Goal: Information Seeking & Learning: Learn about a topic

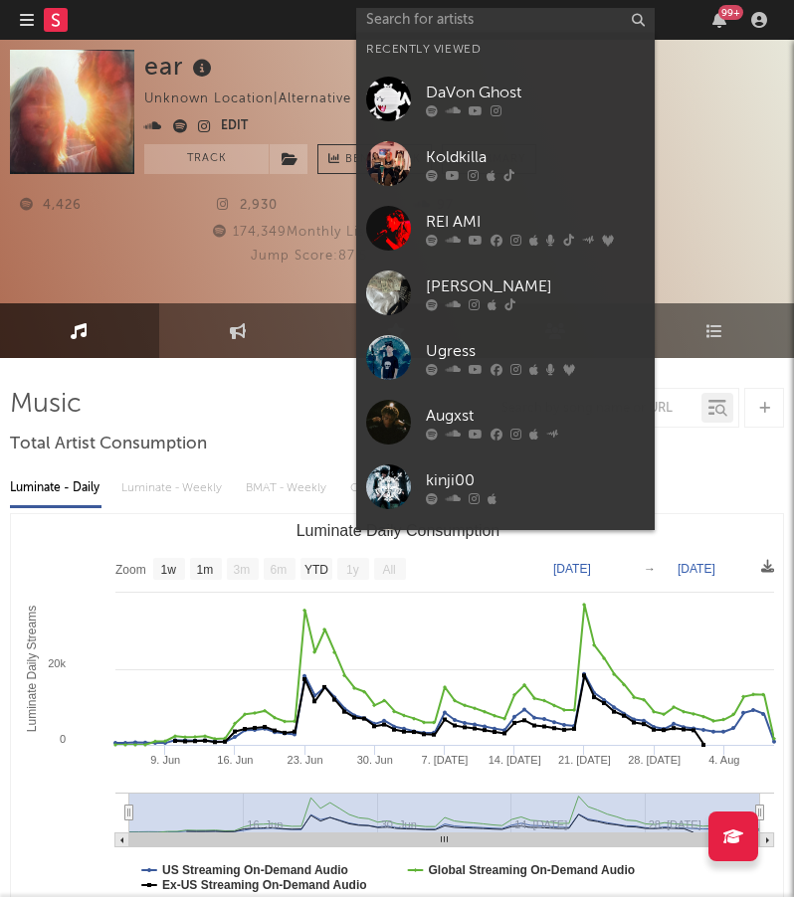
select select "1w"
click at [572, 15] on input "text" at bounding box center [505, 20] width 298 height 25
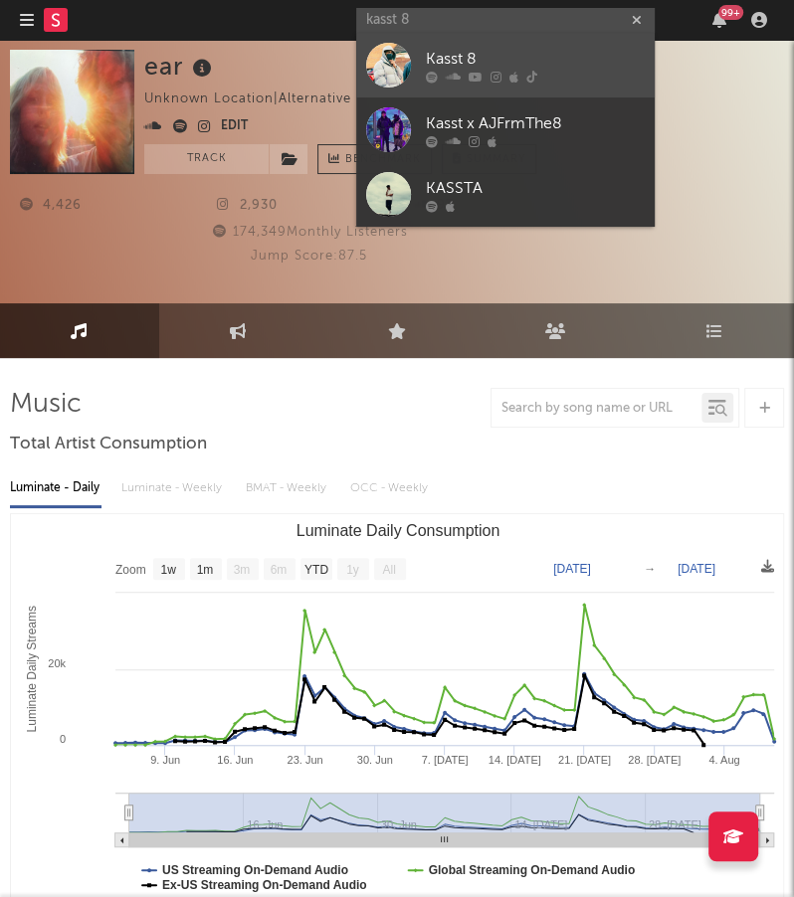
type input "kasst 8"
click at [631, 56] on div "Kasst 8" at bounding box center [535, 60] width 219 height 24
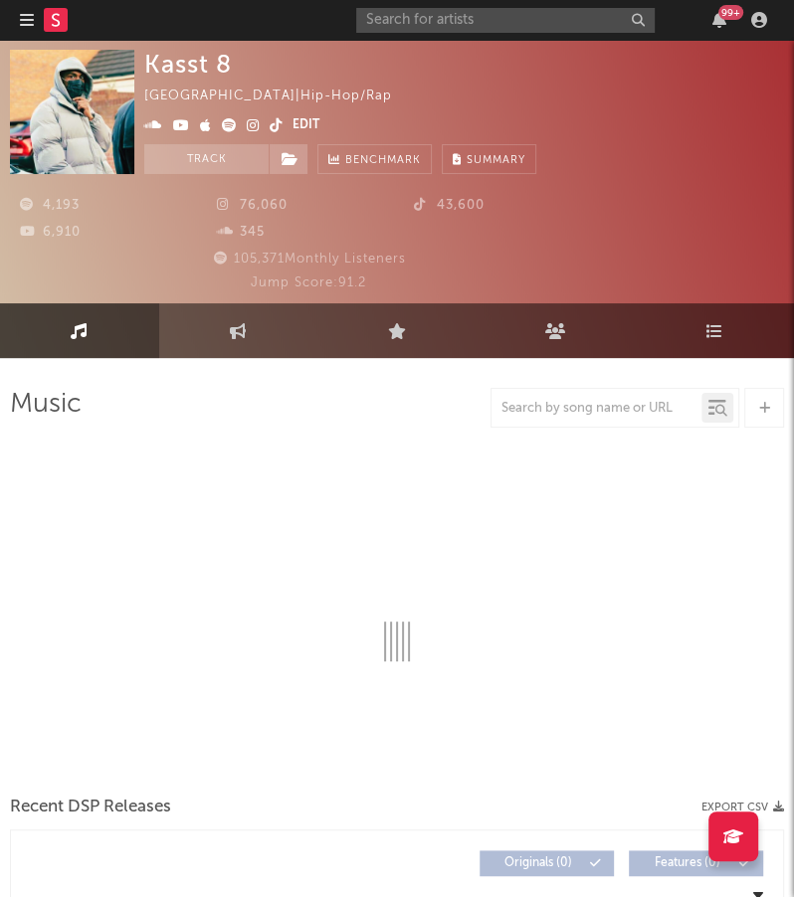
select select "1w"
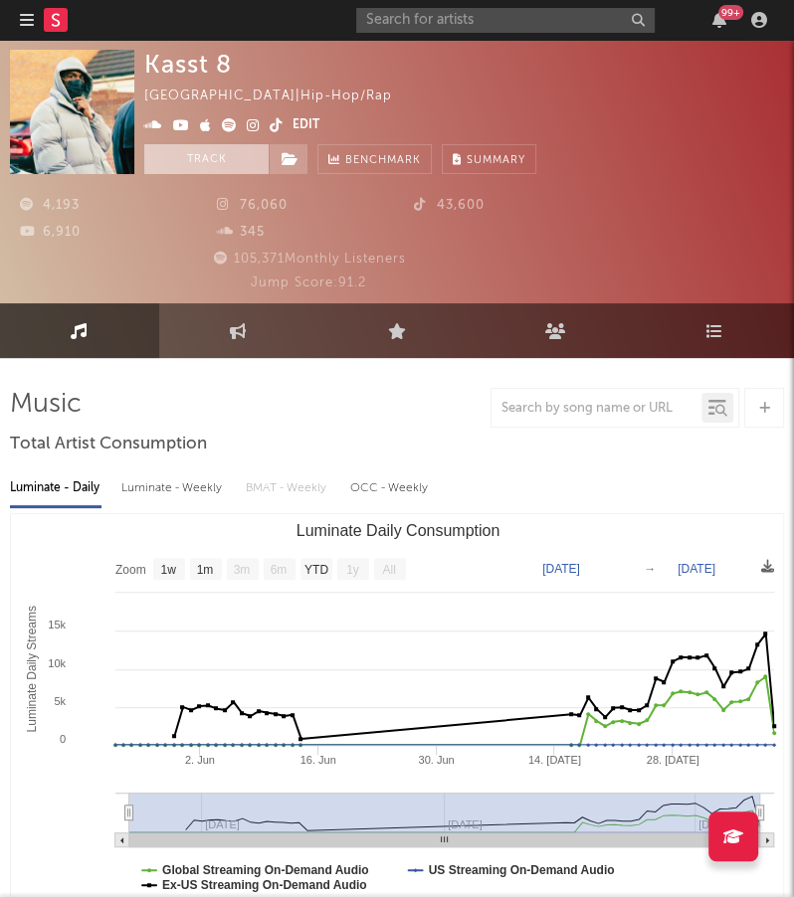
click at [235, 155] on button "Track" at bounding box center [206, 159] width 124 height 30
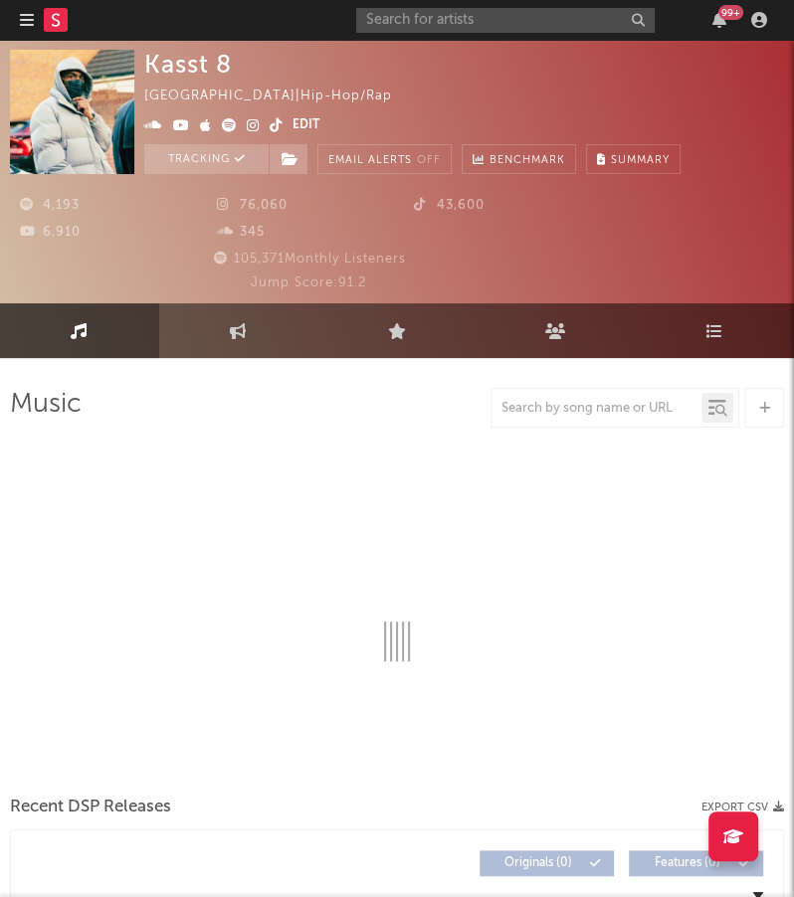
select select "1w"
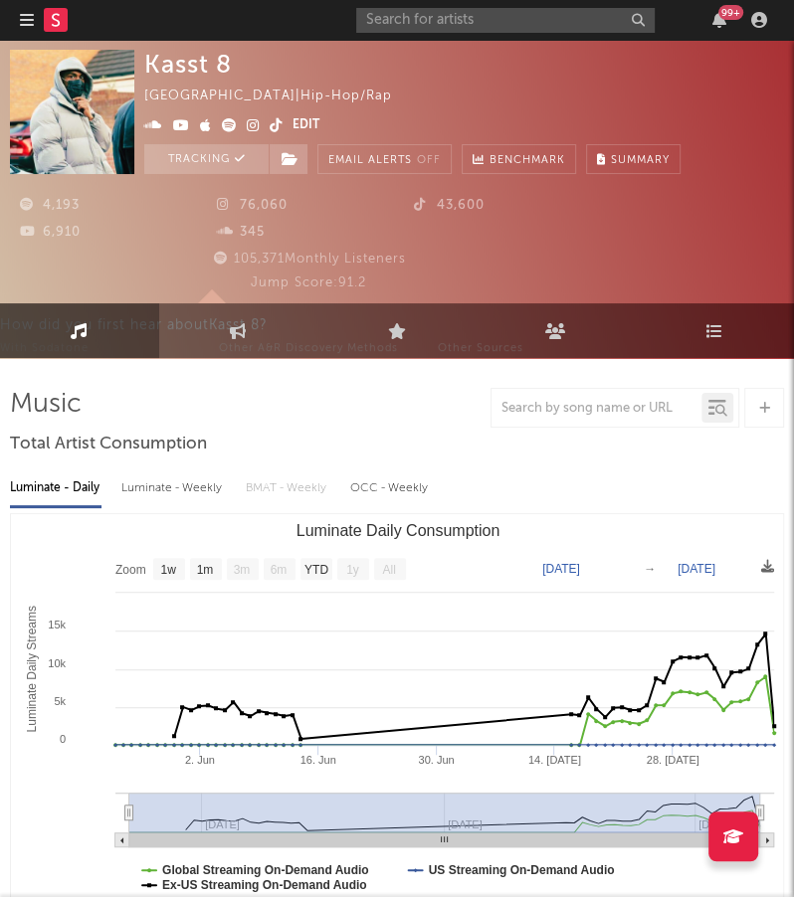
click at [253, 120] on icon at bounding box center [253, 125] width 13 height 14
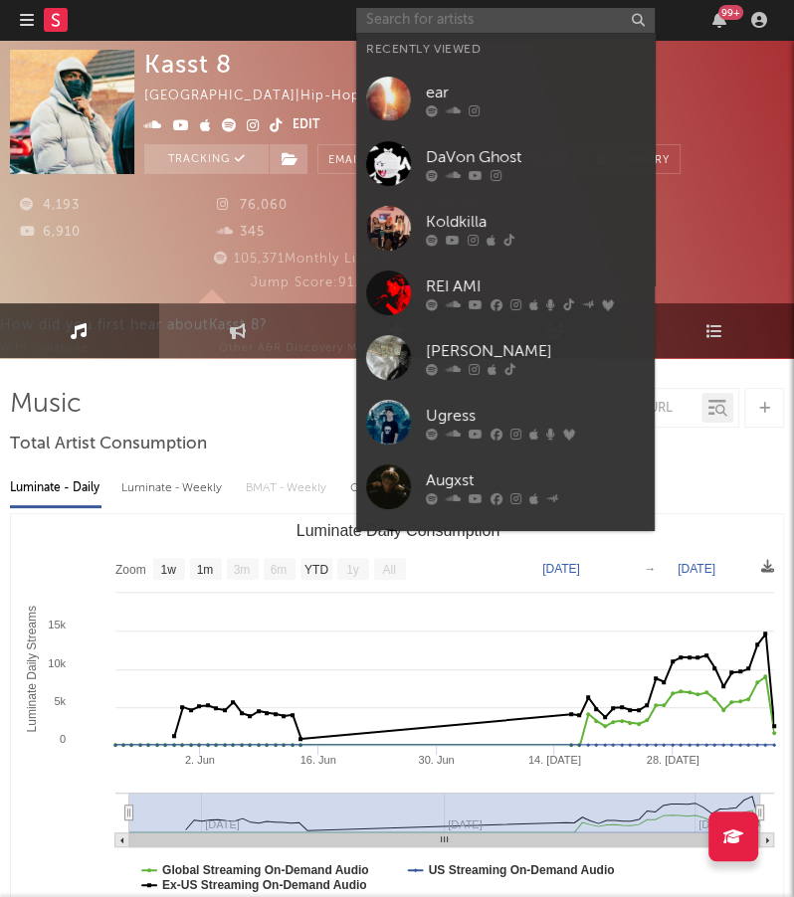
click at [568, 19] on input "text" at bounding box center [505, 20] width 298 height 25
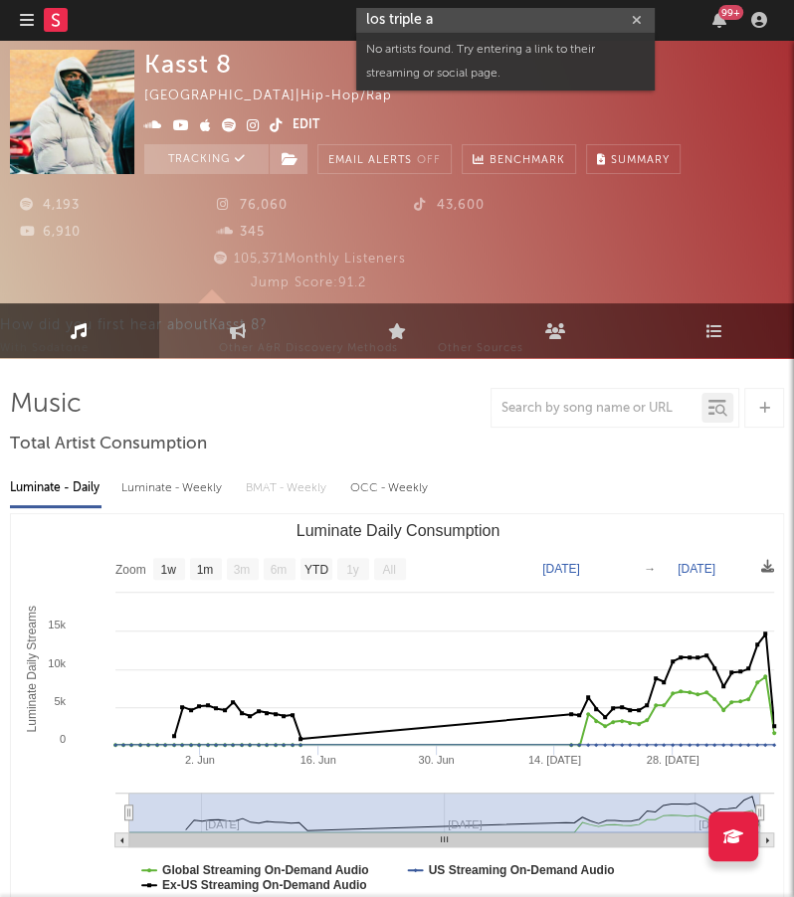
click at [560, 17] on input "los triple a" at bounding box center [505, 20] width 298 height 25
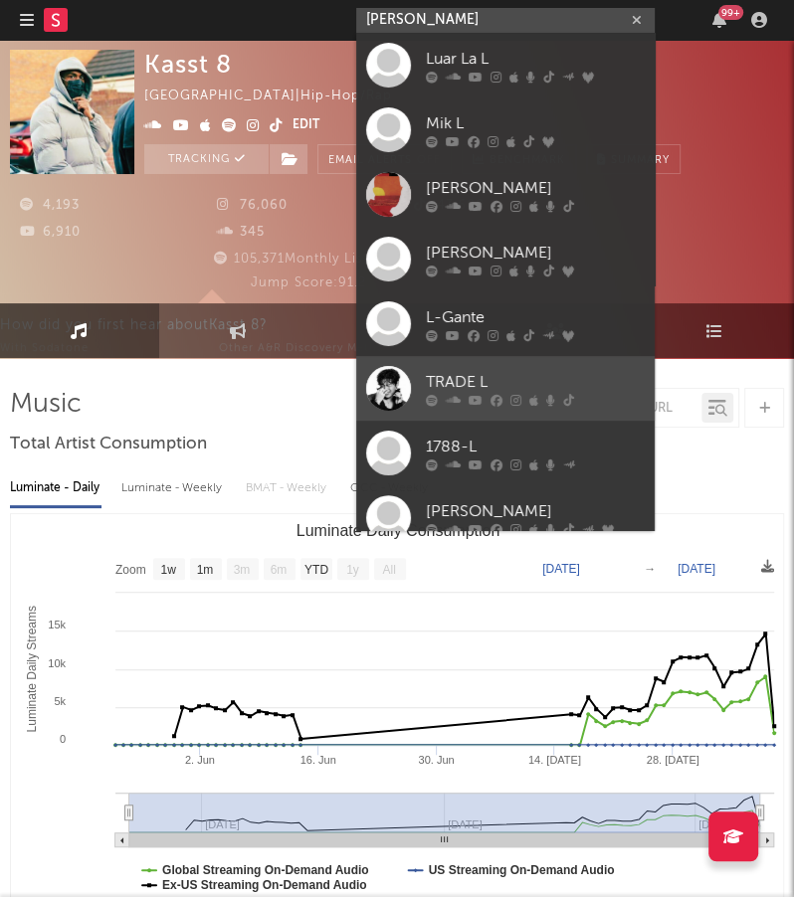
scroll to position [149, 0]
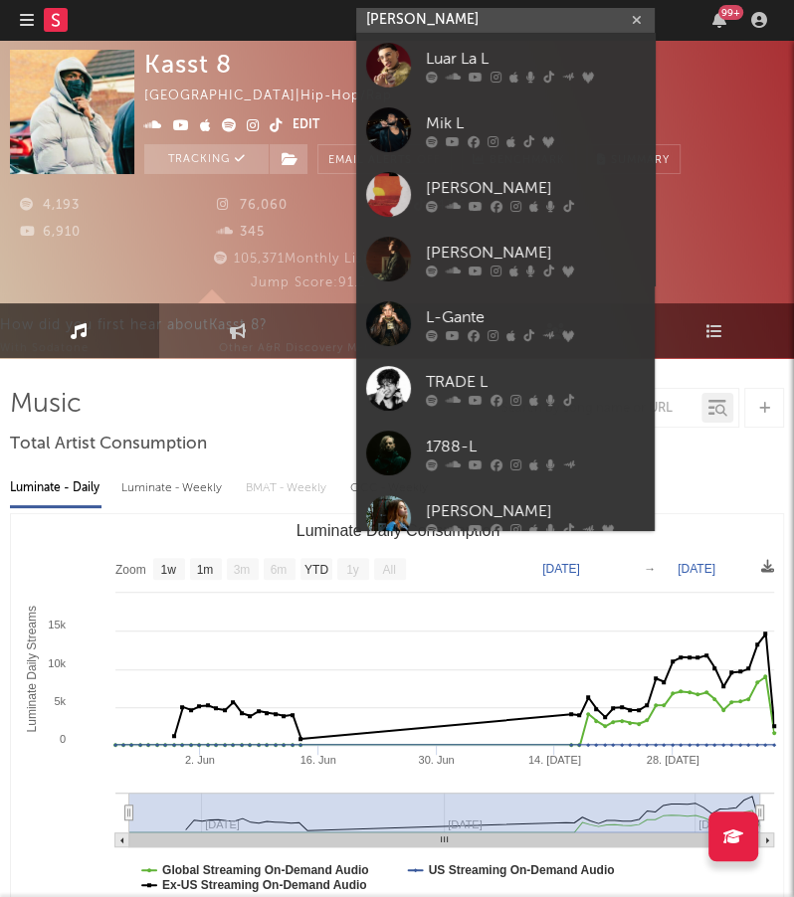
click at [525, 19] on input "[PERSON_NAME]" at bounding box center [505, 20] width 298 height 25
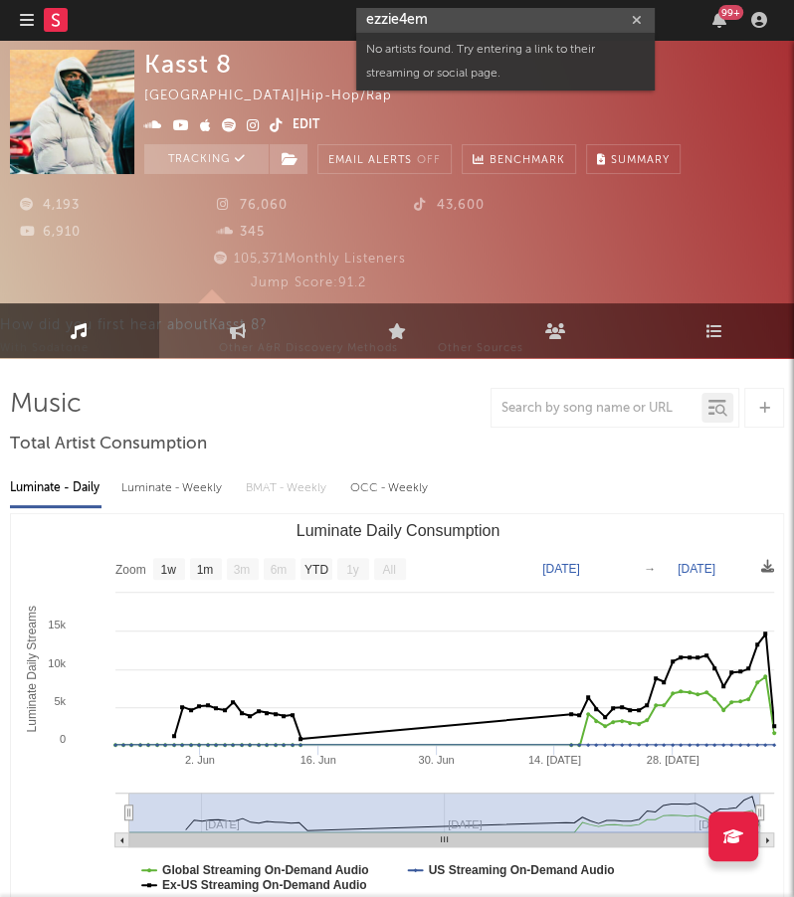
click at [492, 21] on input "ezzie4em" at bounding box center [505, 20] width 298 height 25
drag, startPoint x: 402, startPoint y: 14, endPoint x: 495, endPoint y: 18, distance: 93.6
click at [495, 18] on input "ezzie4em" at bounding box center [505, 20] width 298 height 25
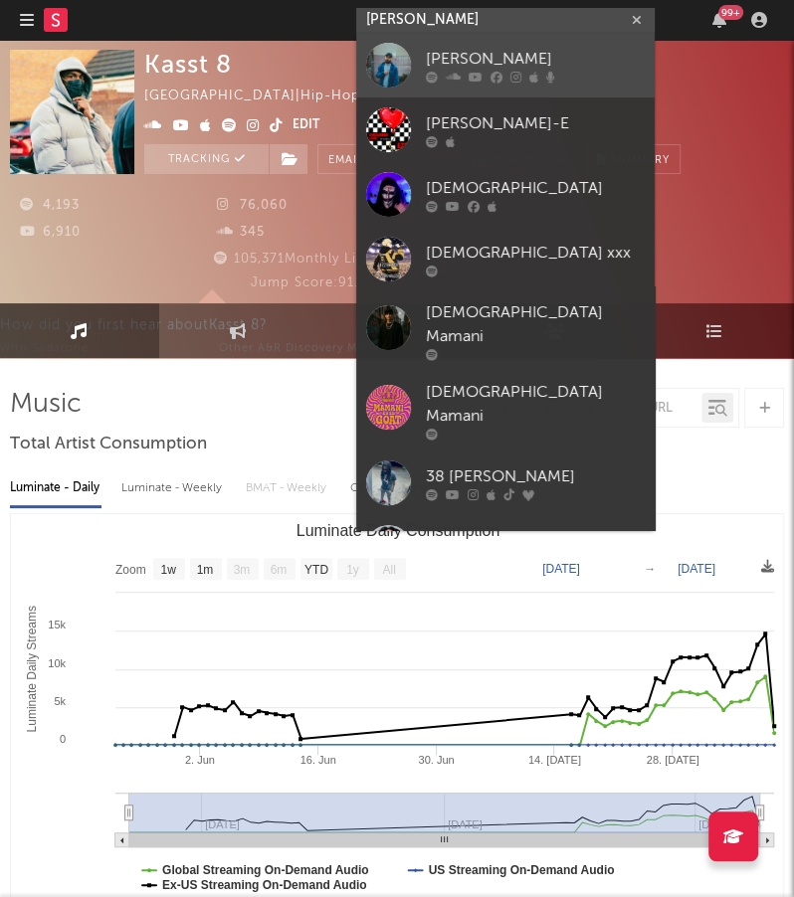
type input "[PERSON_NAME]"
click at [561, 67] on div "[PERSON_NAME]" at bounding box center [535, 60] width 219 height 24
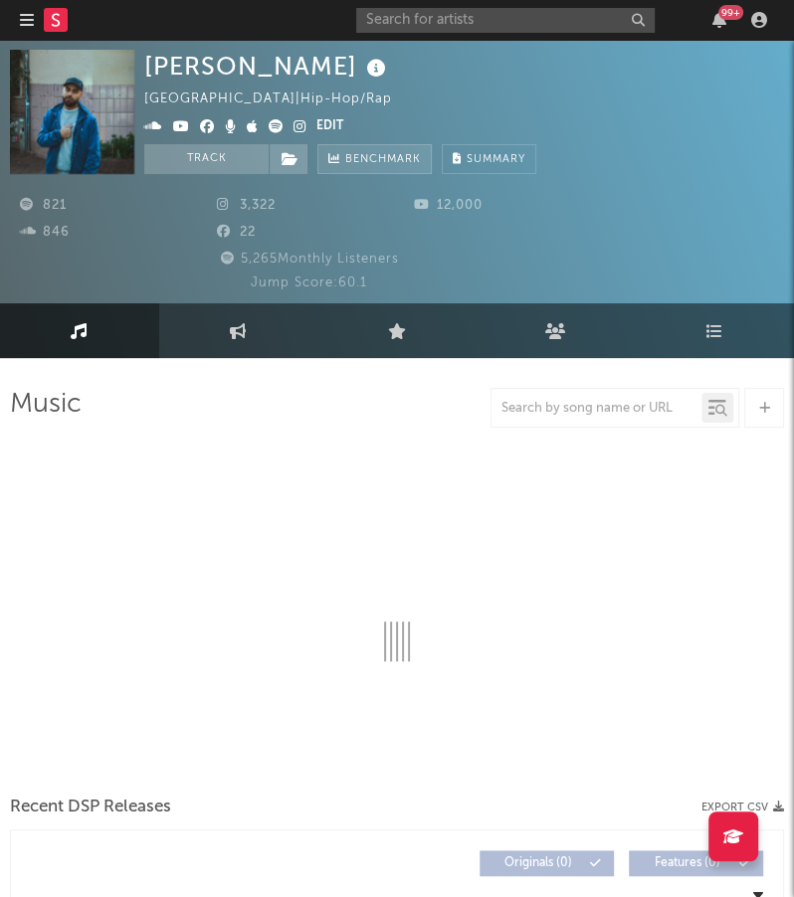
select select "1w"
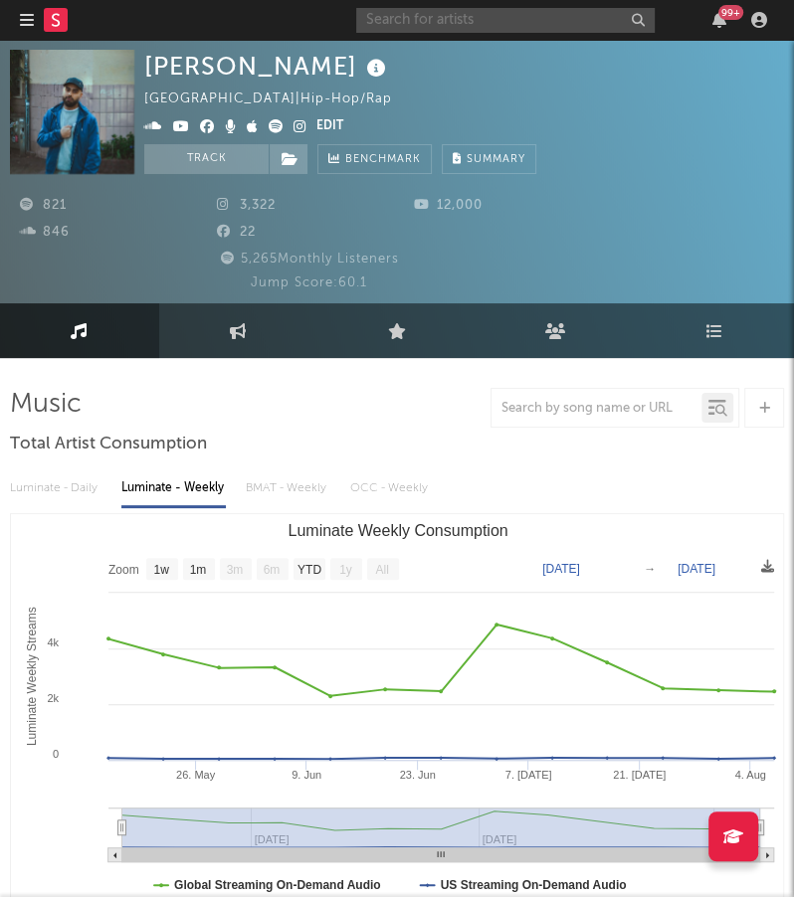
click at [472, 21] on input "text" at bounding box center [505, 20] width 298 height 25
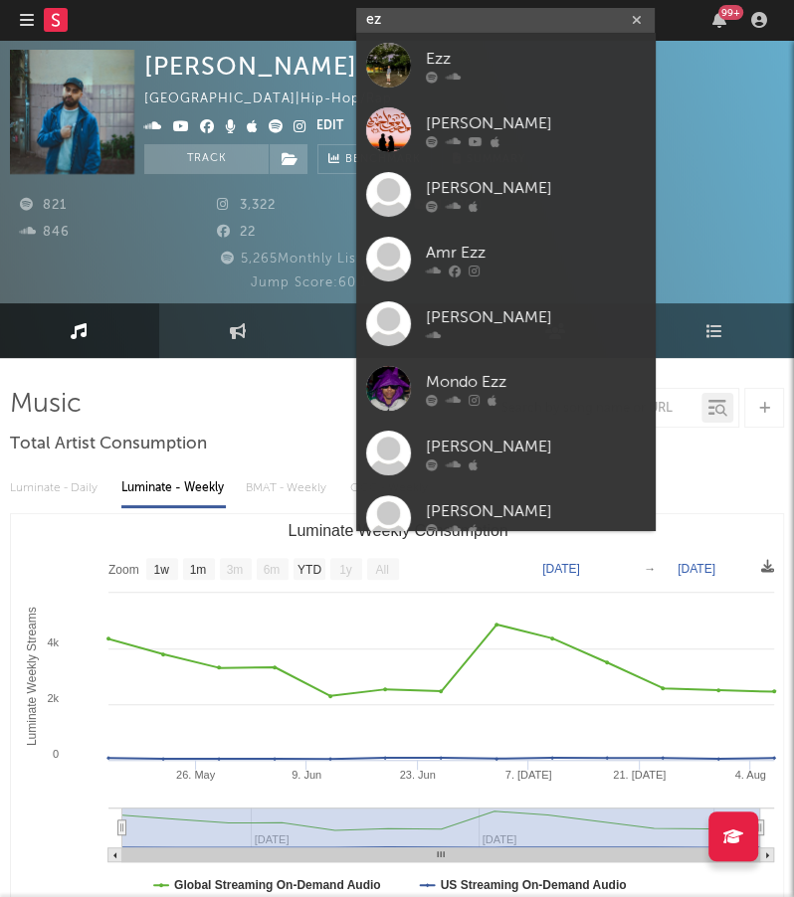
type input "e"
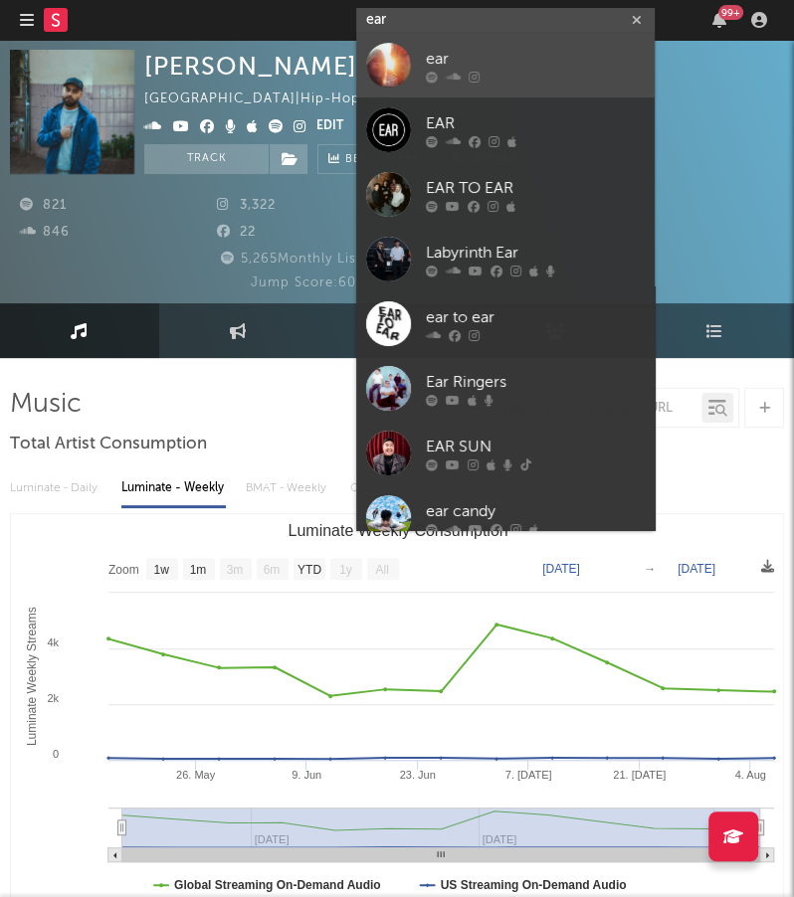
type input "ear"
click at [541, 61] on div "ear" at bounding box center [535, 60] width 219 height 24
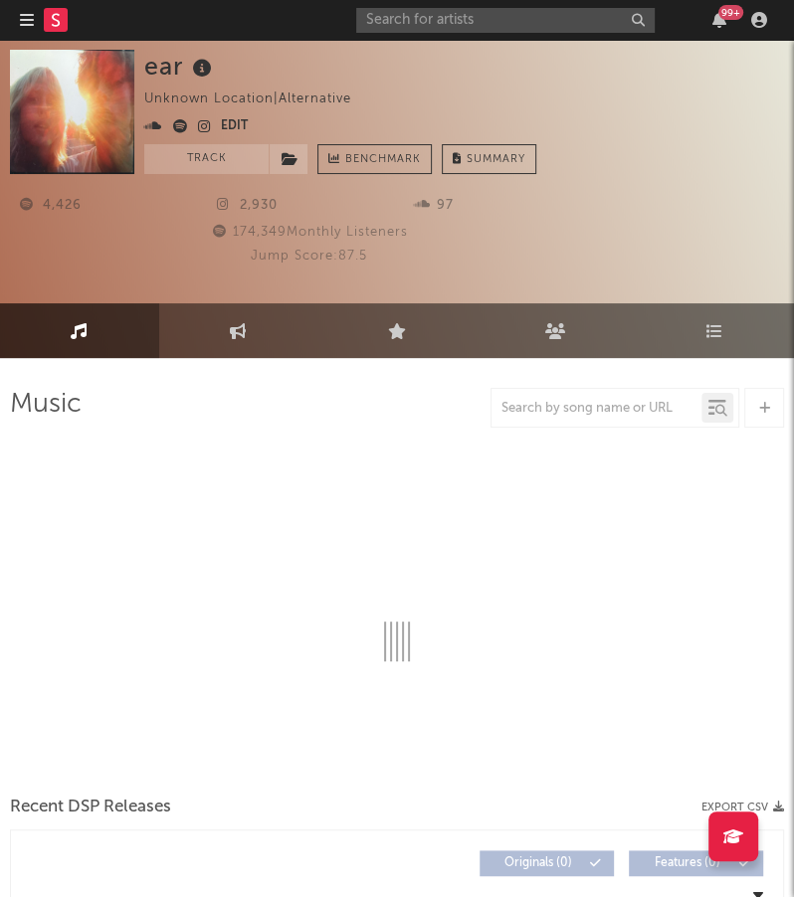
select select "1w"
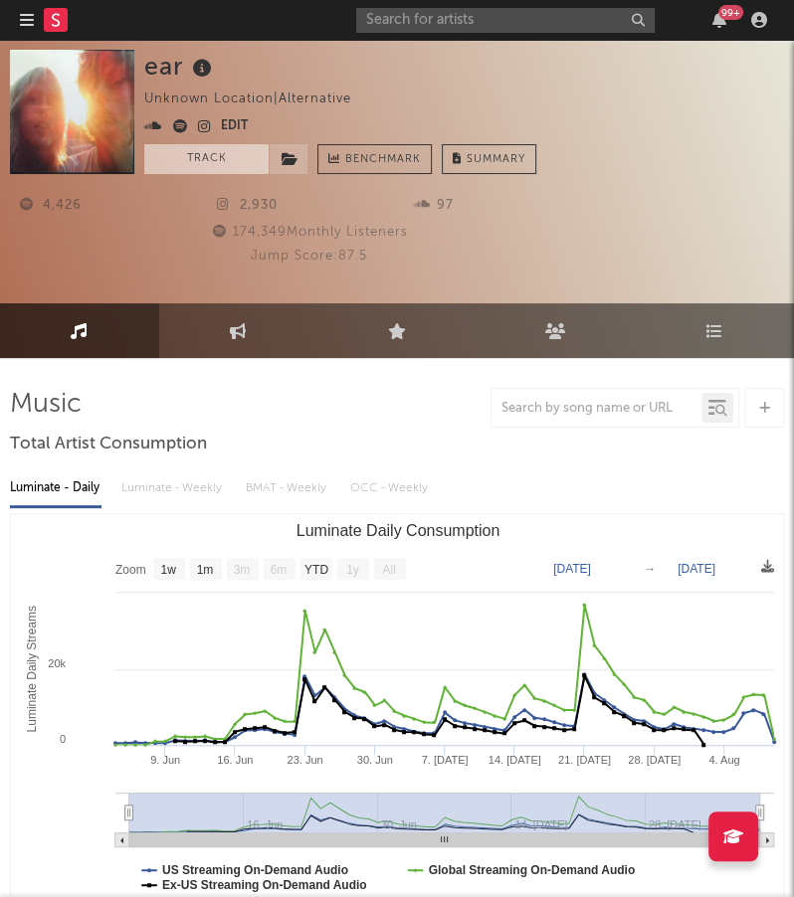
click at [218, 167] on button "Track" at bounding box center [206, 159] width 124 height 30
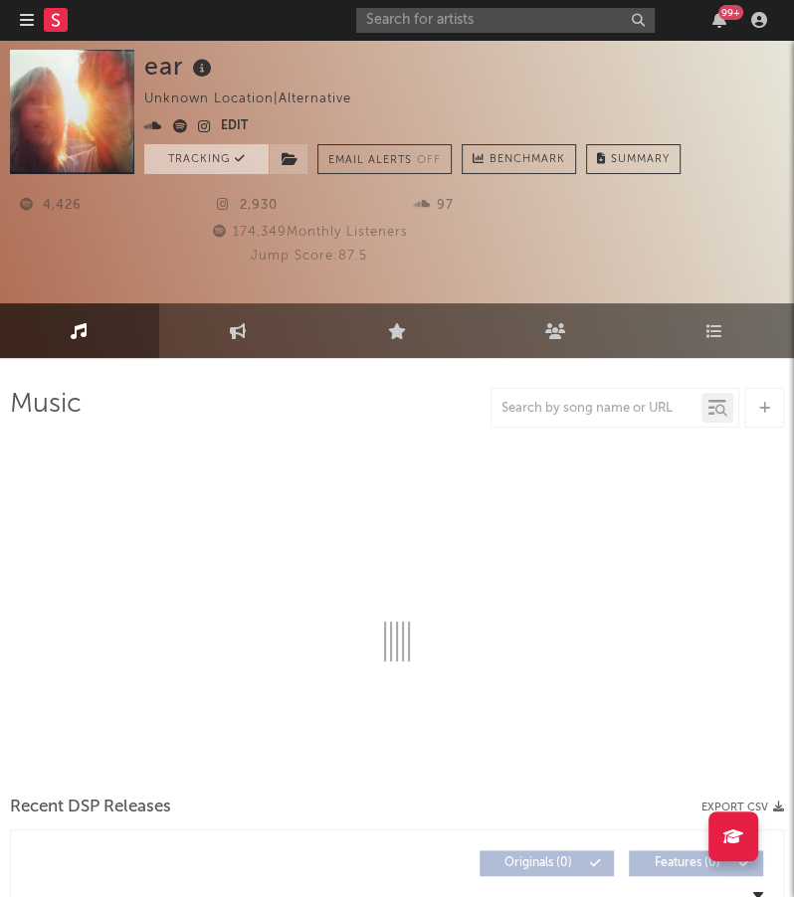
select select "1w"
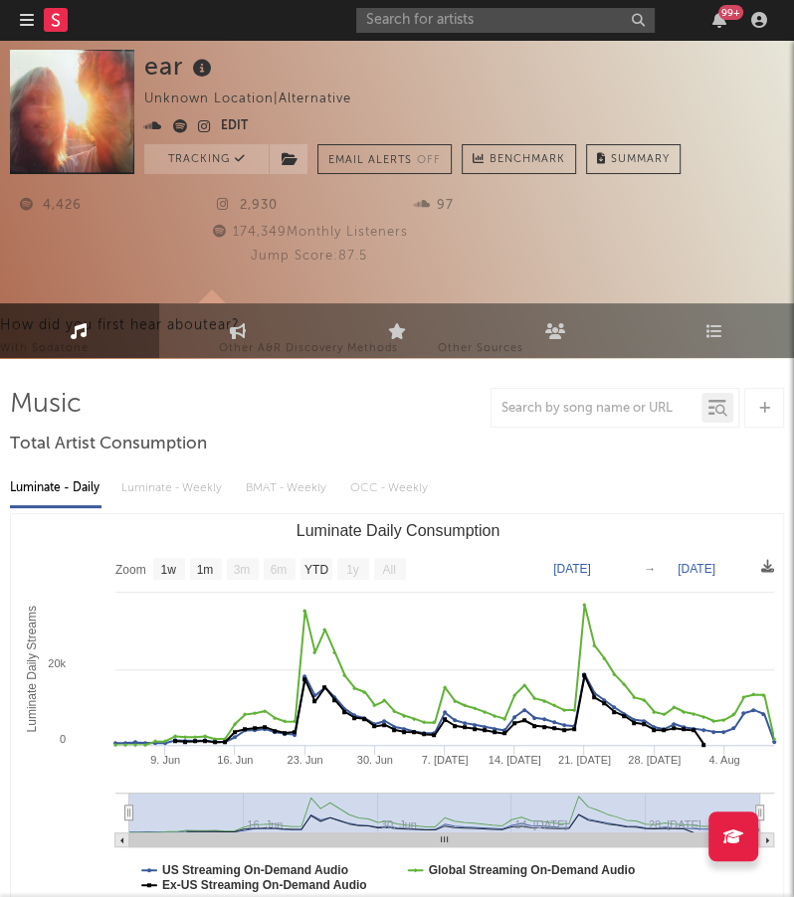
click at [26, 23] on icon "button" at bounding box center [27, 20] width 14 height 16
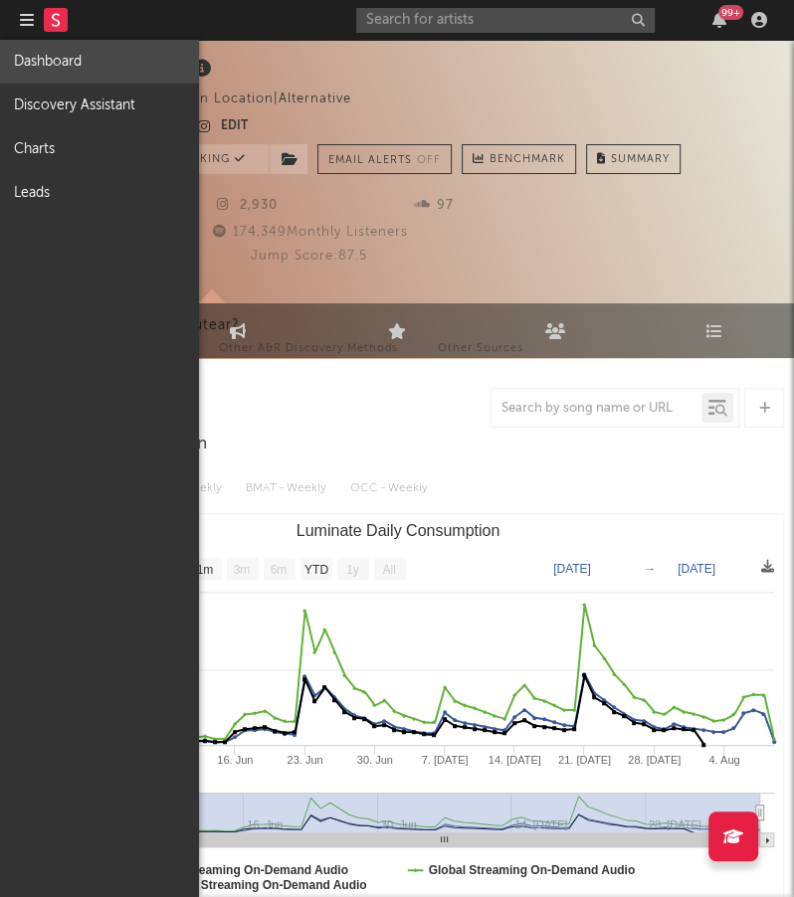
click at [75, 74] on link "Dashboard" at bounding box center [99, 62] width 199 height 44
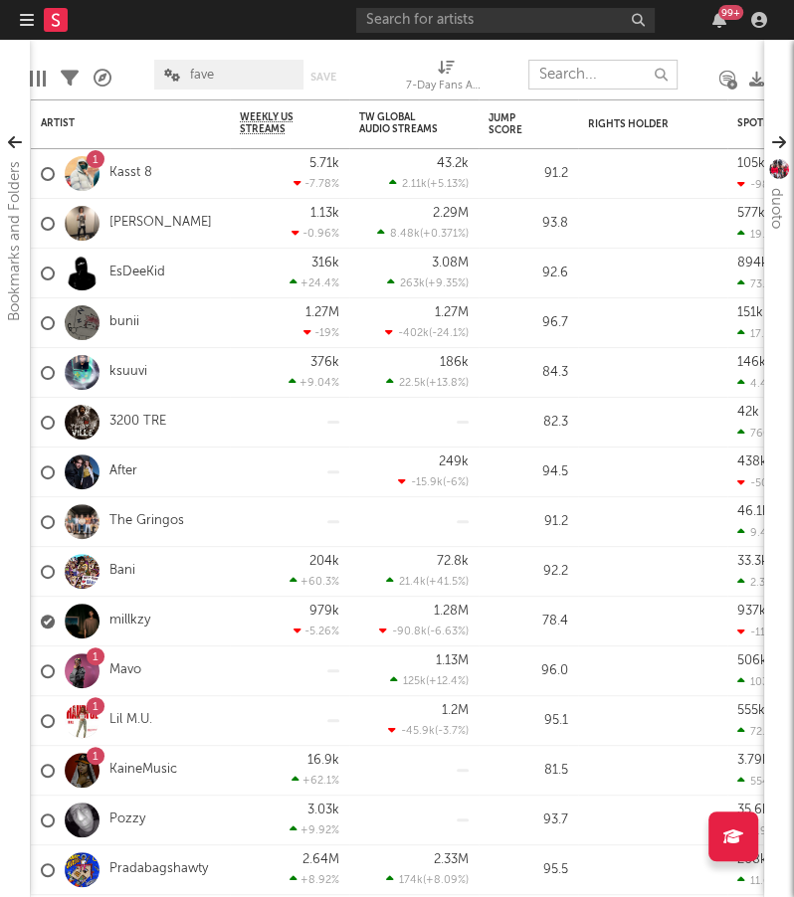
click at [562, 75] on input "text" at bounding box center [602, 75] width 149 height 30
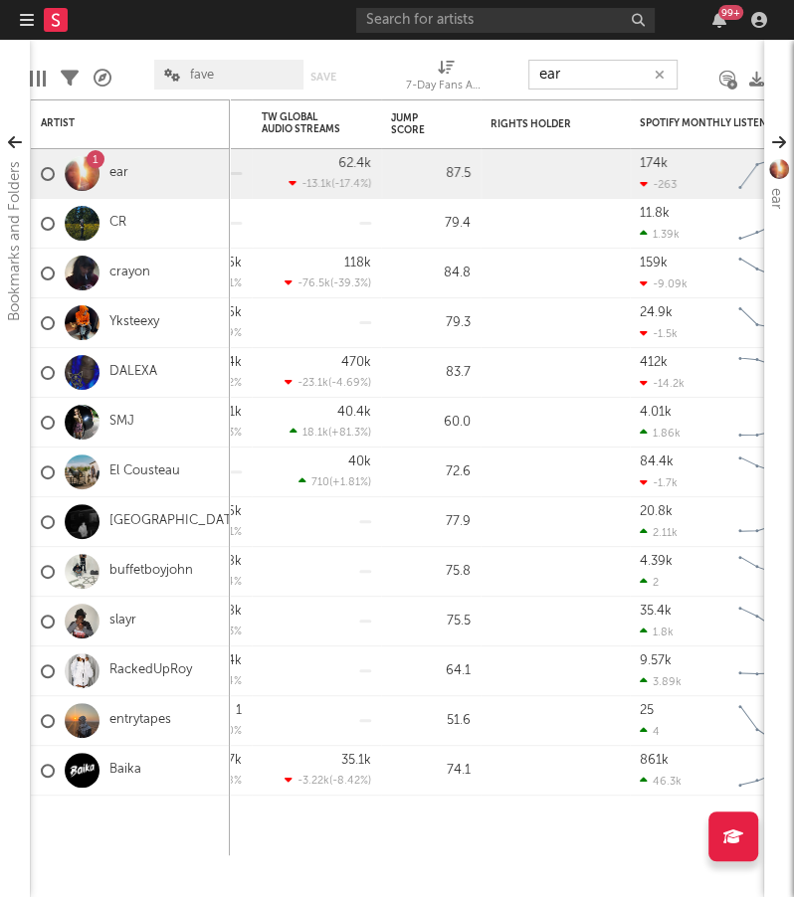
type input "ear"
click at [522, 37] on div "99 +" at bounding box center [565, 20] width 418 height 40
click at [524, 33] on div "99 +" at bounding box center [565, 20] width 418 height 40
click at [531, 27] on input "text" at bounding box center [505, 20] width 298 height 25
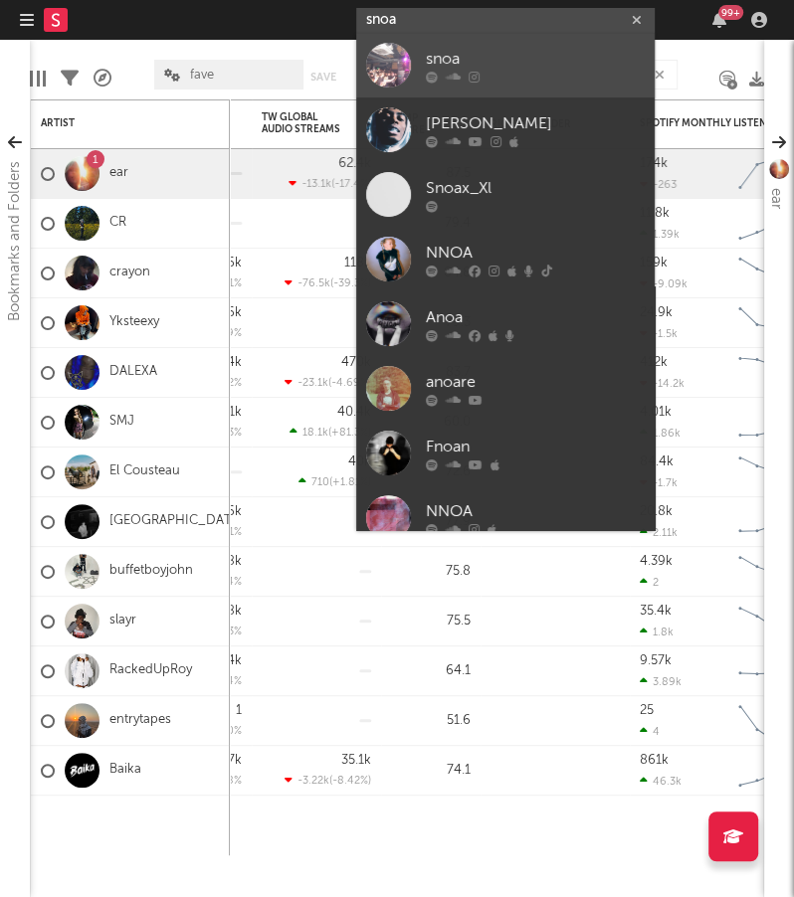
type input "snoa"
click at [506, 80] on div at bounding box center [535, 78] width 219 height 12
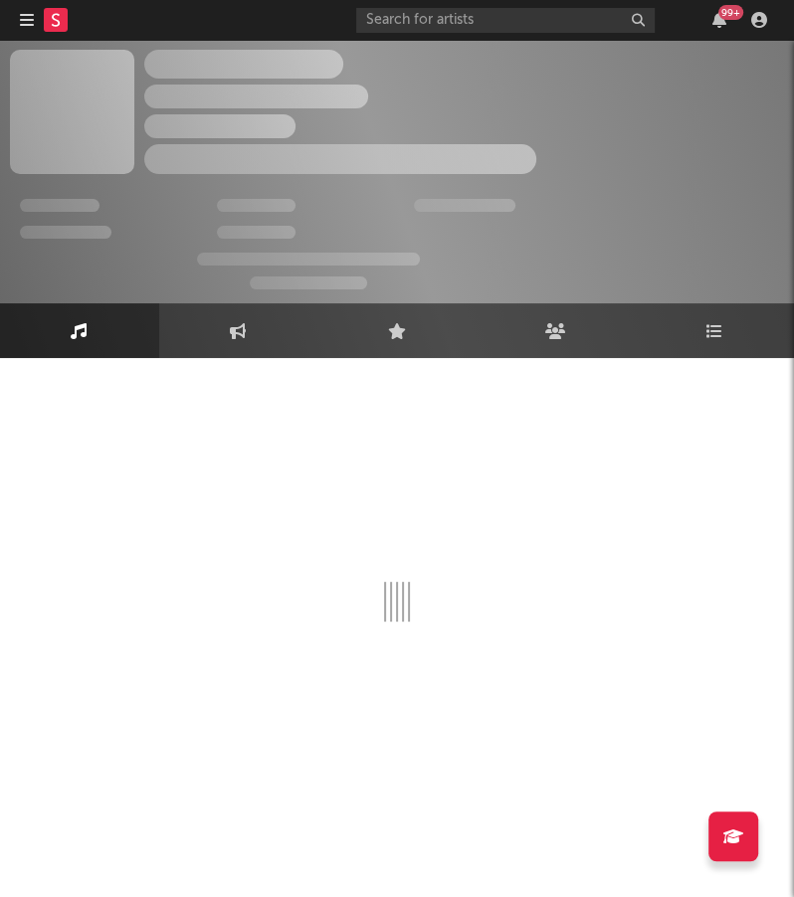
select select "6m"
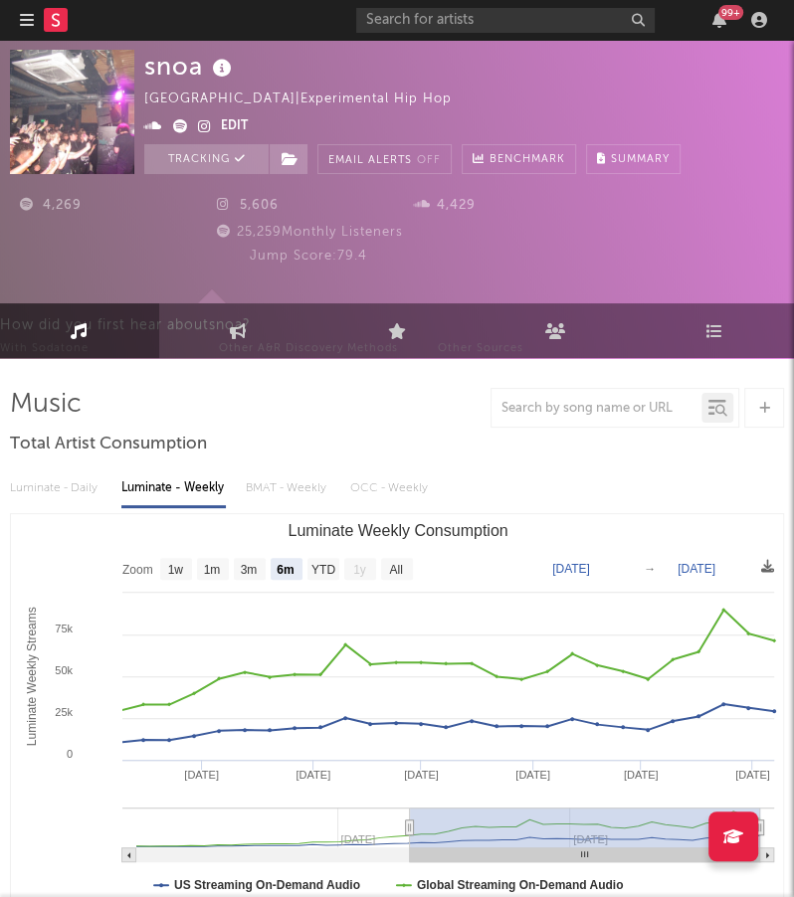
click at [23, 22] on icon "button" at bounding box center [27, 20] width 14 height 16
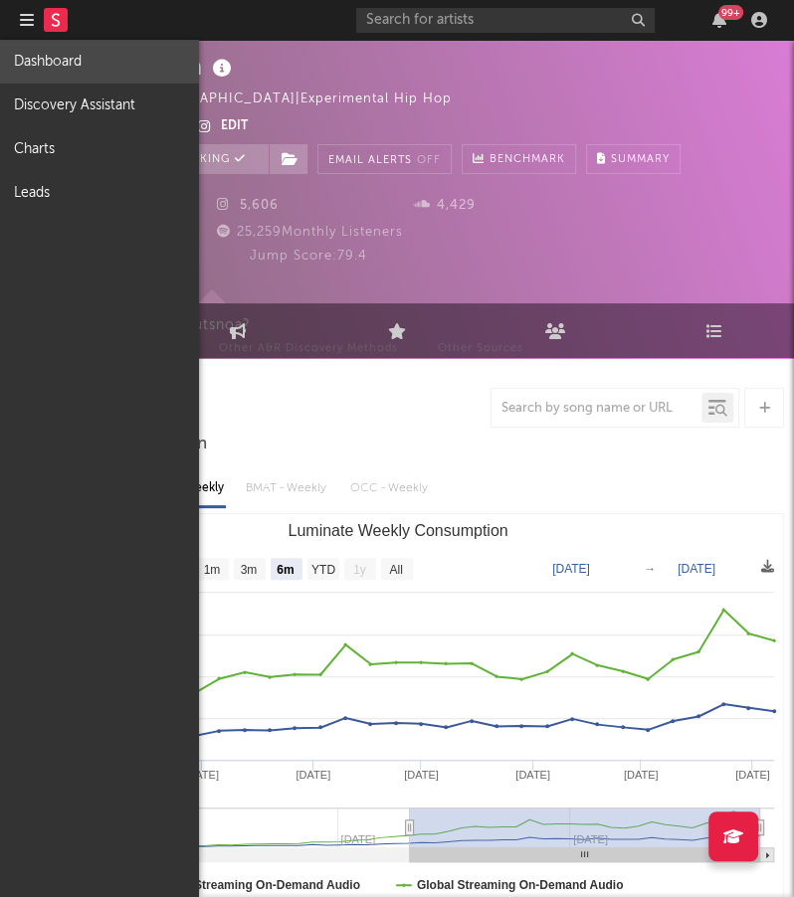
click at [98, 75] on link "Dashboard" at bounding box center [99, 62] width 199 height 44
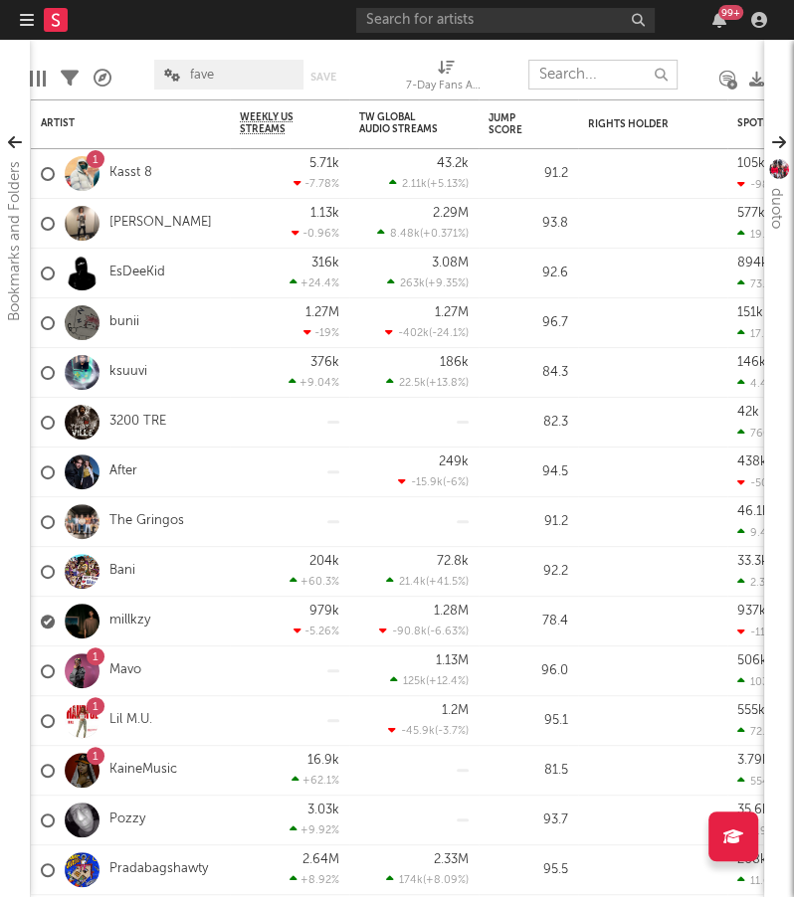
click at [570, 78] on input "text" at bounding box center [602, 75] width 149 height 30
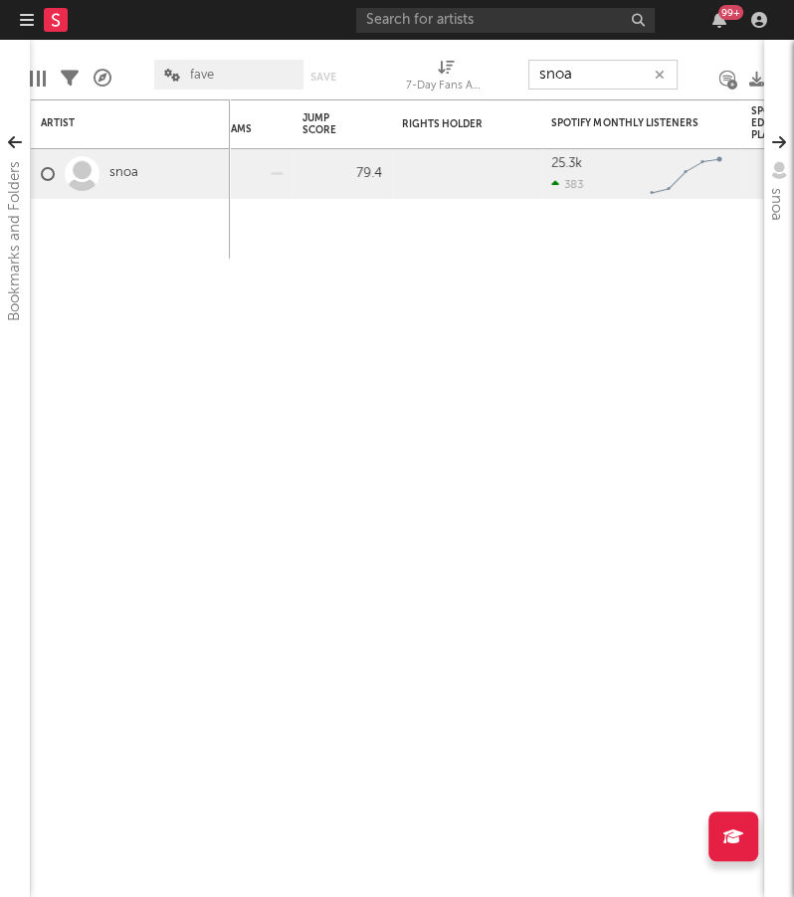
type input "snoa"
click at [528, 30] on input "text" at bounding box center [505, 20] width 298 height 25
type input "kasst 8"
click at [586, 333] on div "Weekly US Streams WoW % Change TW Global Audio Streams TW Change TW % Change Ju…" at bounding box center [397, 498] width 734 height 798
click at [487, 13] on input "kasst 8" at bounding box center [505, 20] width 298 height 25
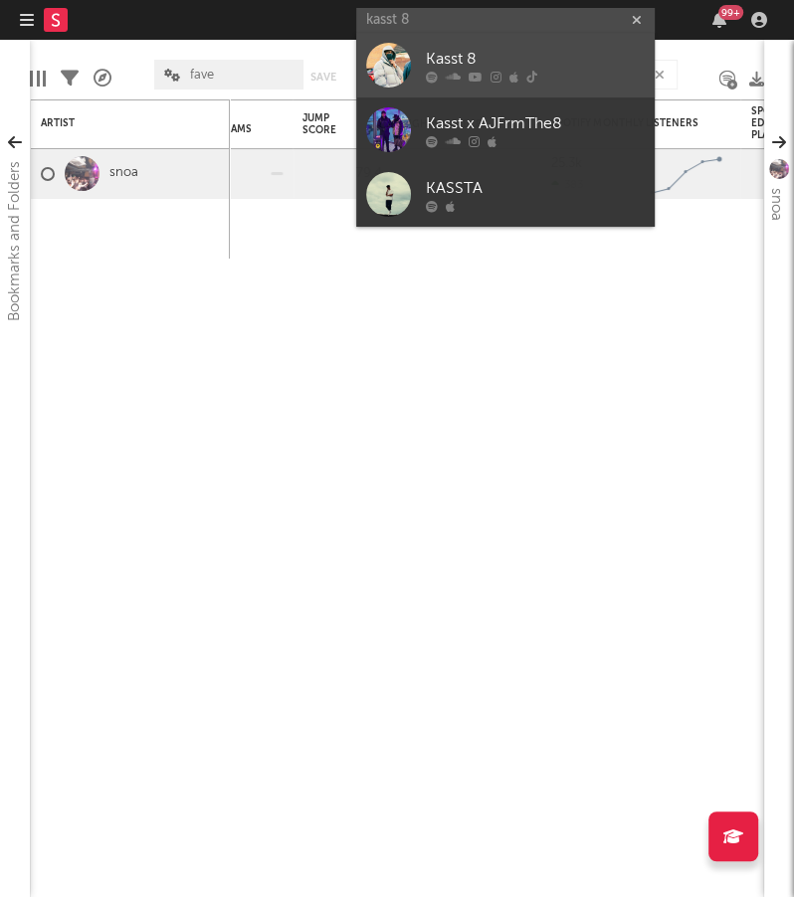
click at [527, 59] on div "Kasst 8" at bounding box center [535, 60] width 219 height 24
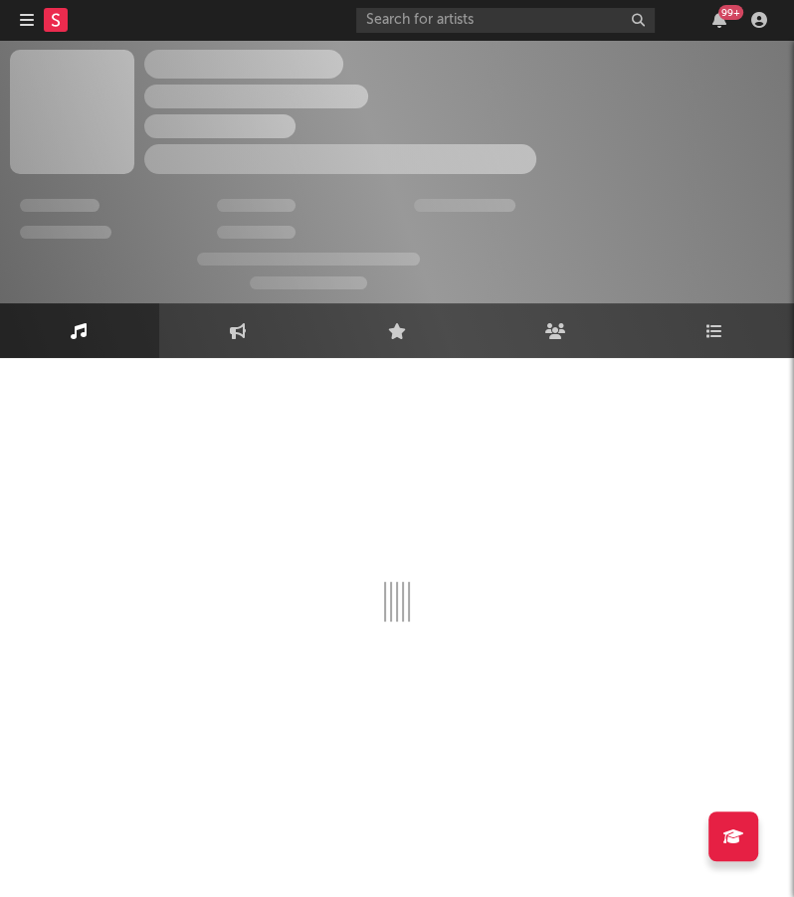
select select "1w"
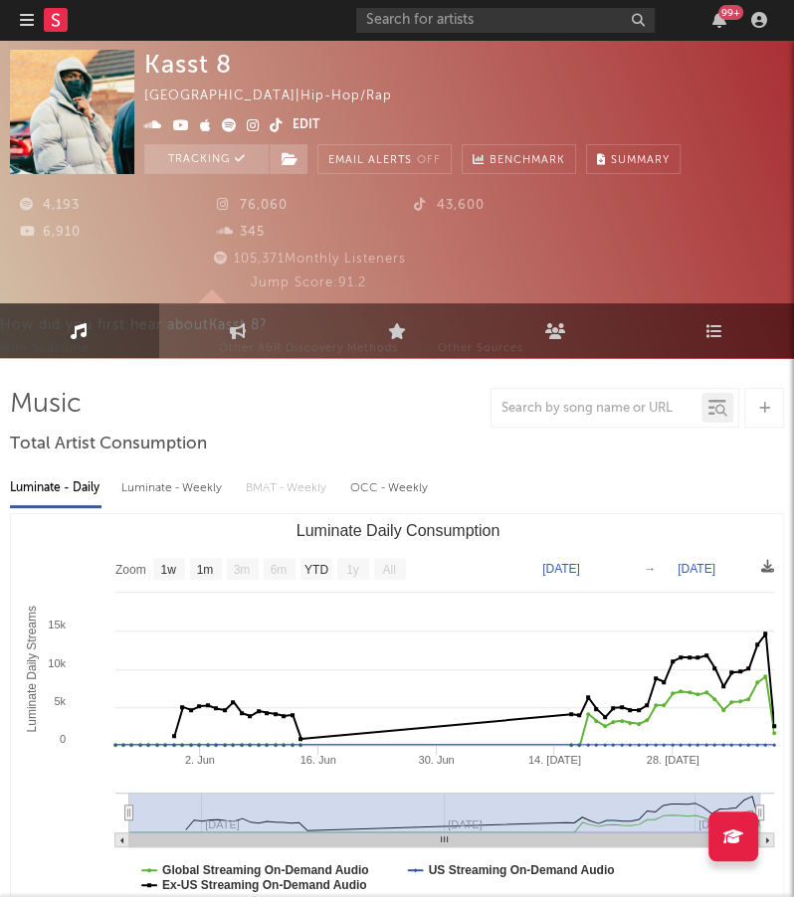
click at [21, 21] on icon "button" at bounding box center [27, 20] width 14 height 16
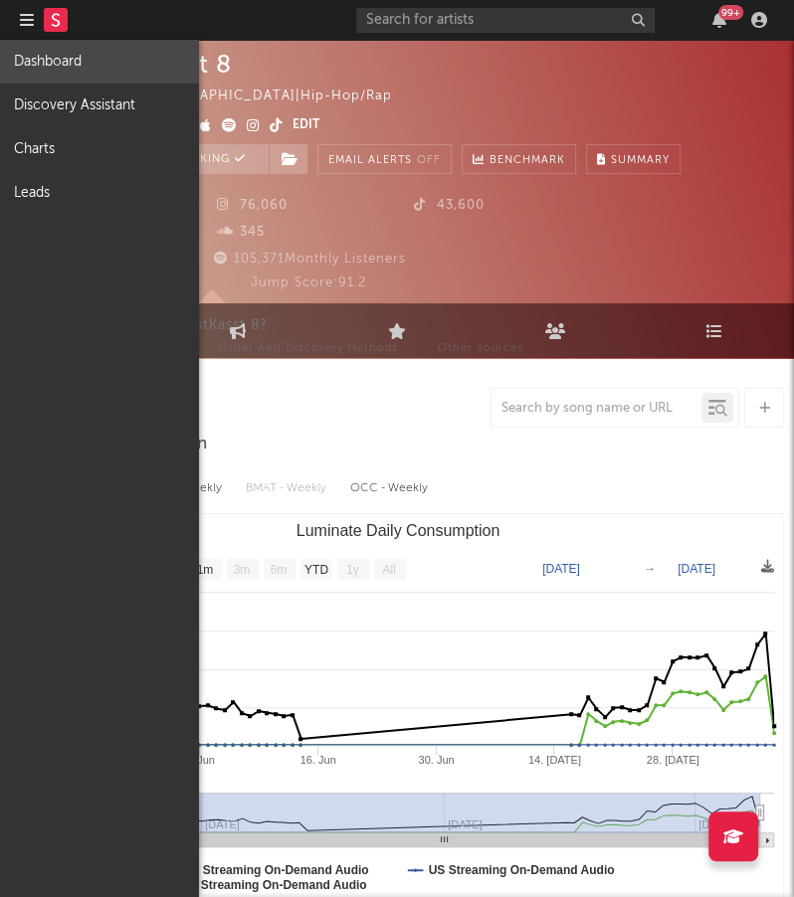
click at [86, 68] on link "Dashboard" at bounding box center [99, 62] width 199 height 44
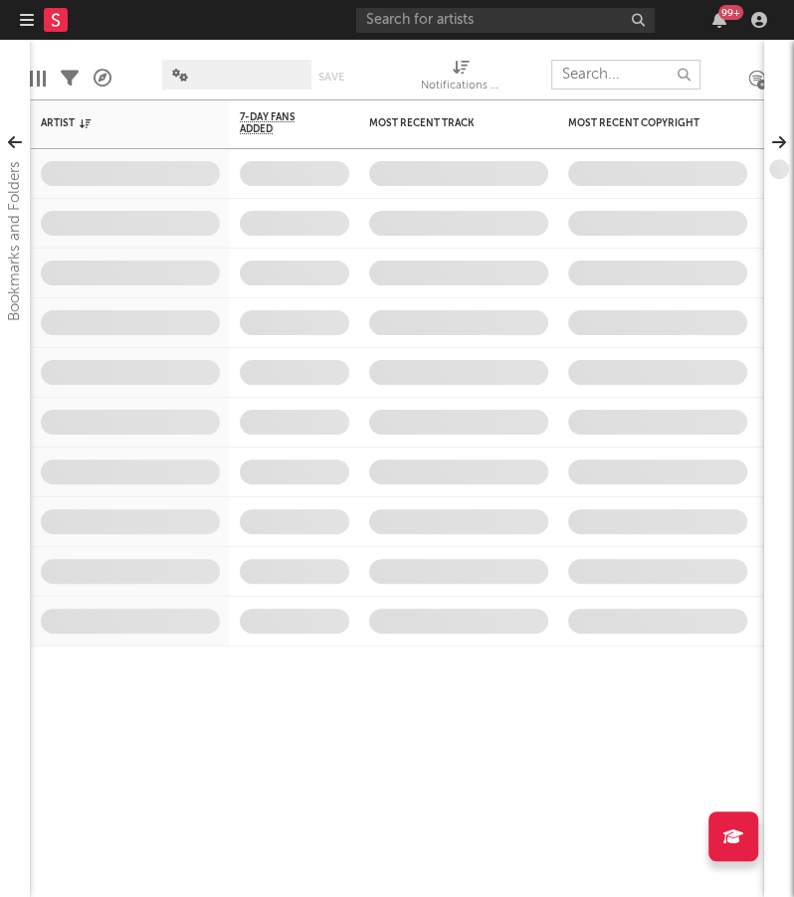
click at [577, 82] on input "text" at bounding box center [625, 75] width 149 height 30
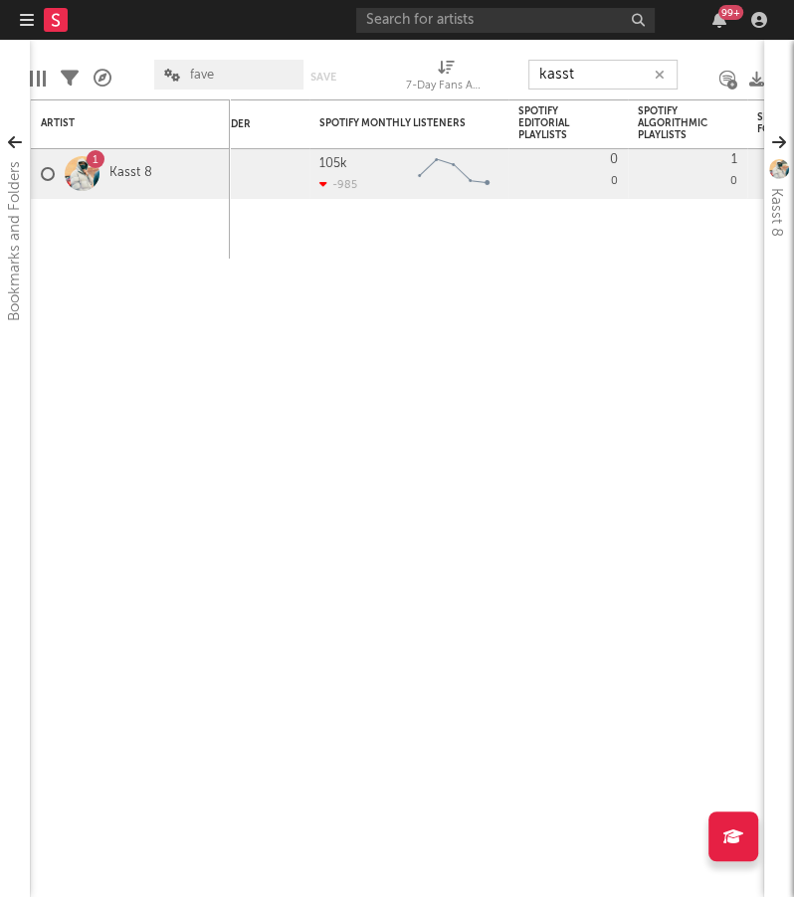
type input "kasst"
click at [560, 28] on input "text" at bounding box center [505, 20] width 298 height 25
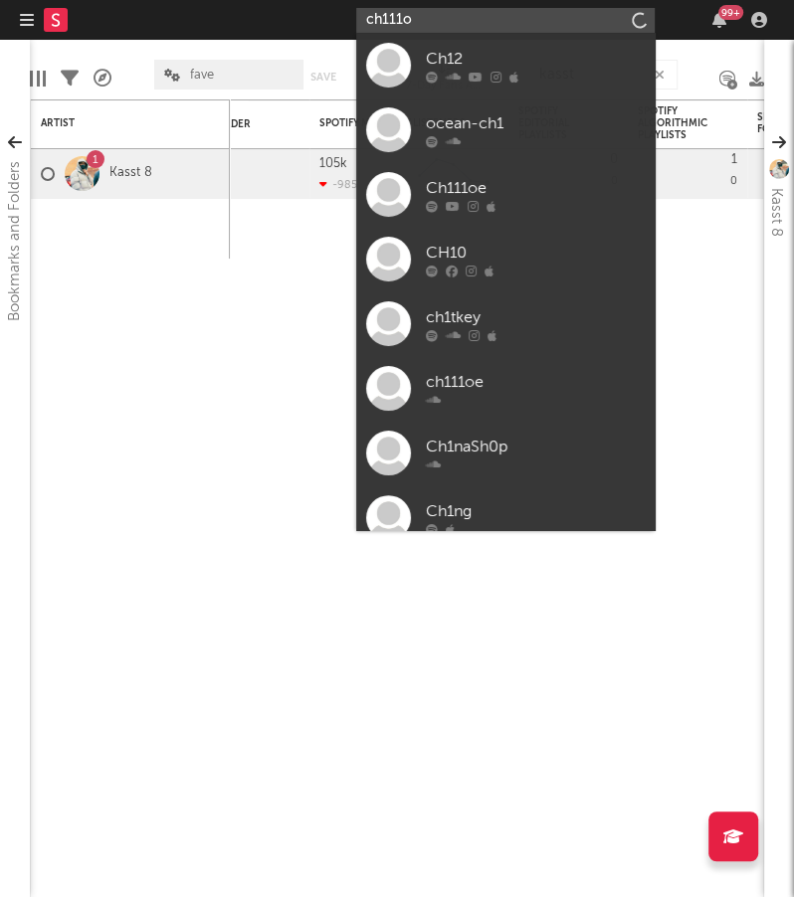
type input "ch111oe"
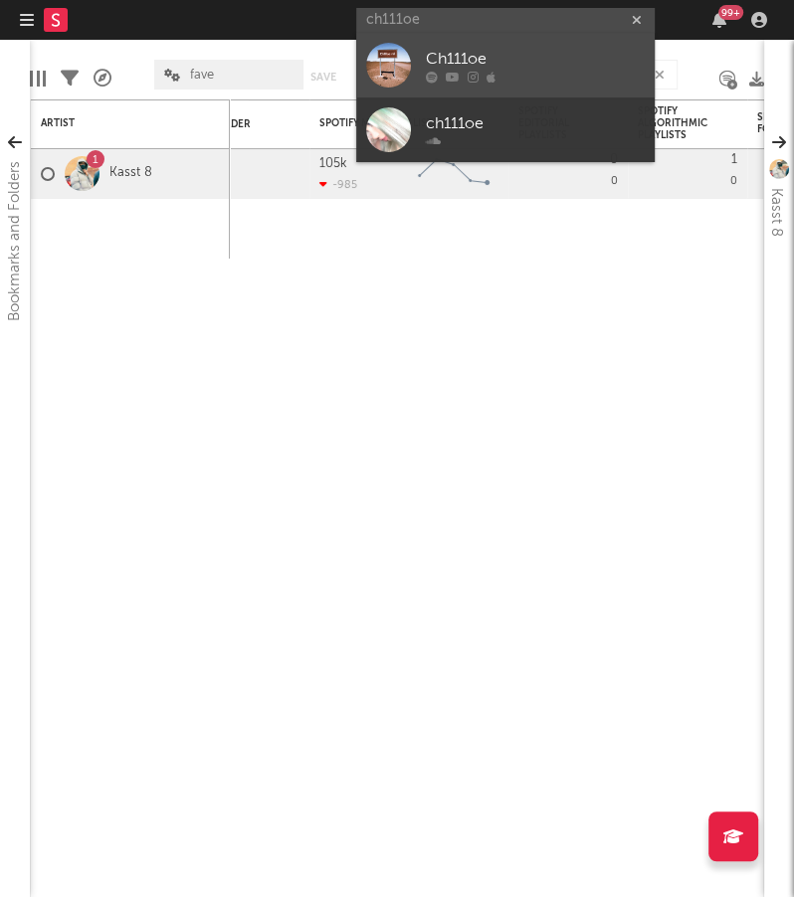
click at [648, 85] on link "Ch111oe" at bounding box center [505, 65] width 298 height 65
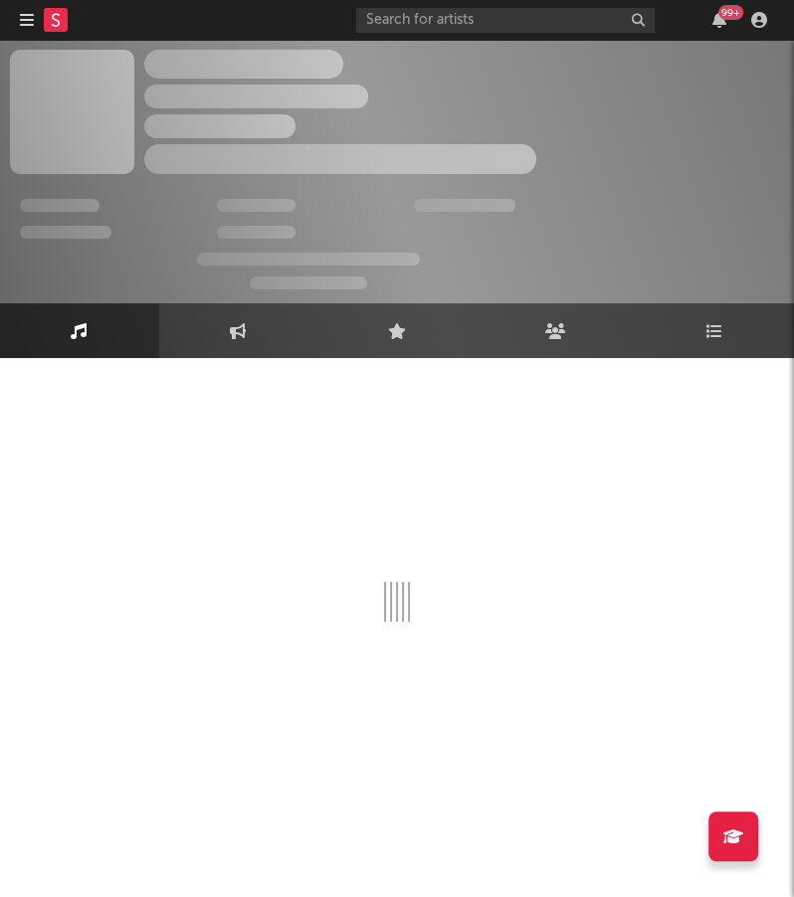
select select "6m"
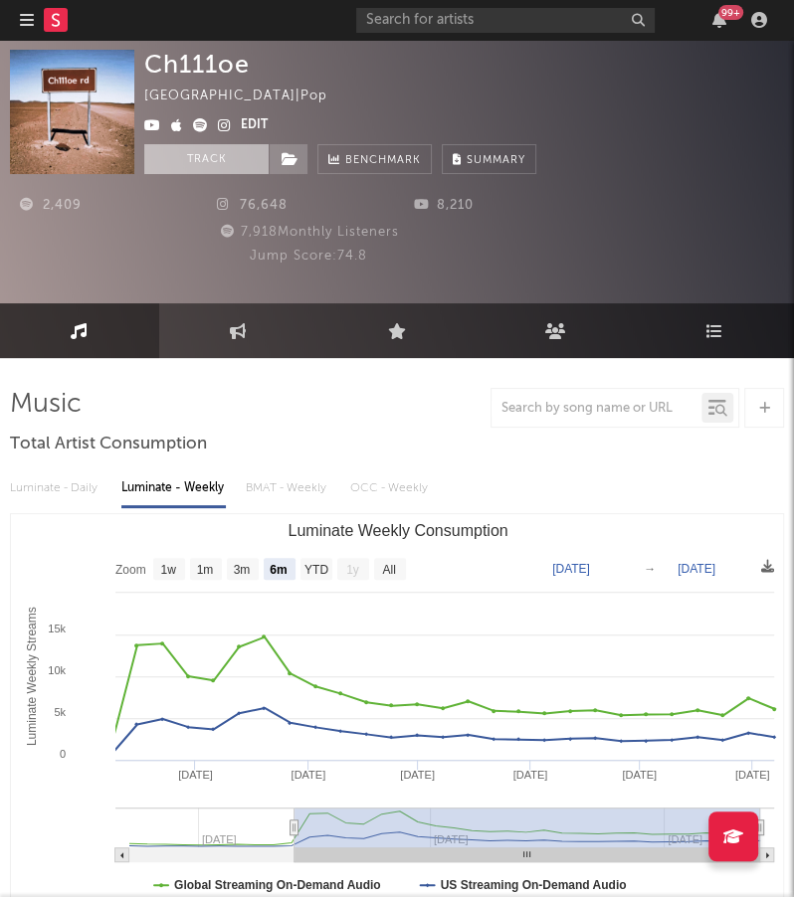
click at [224, 167] on button "Track" at bounding box center [206, 159] width 124 height 30
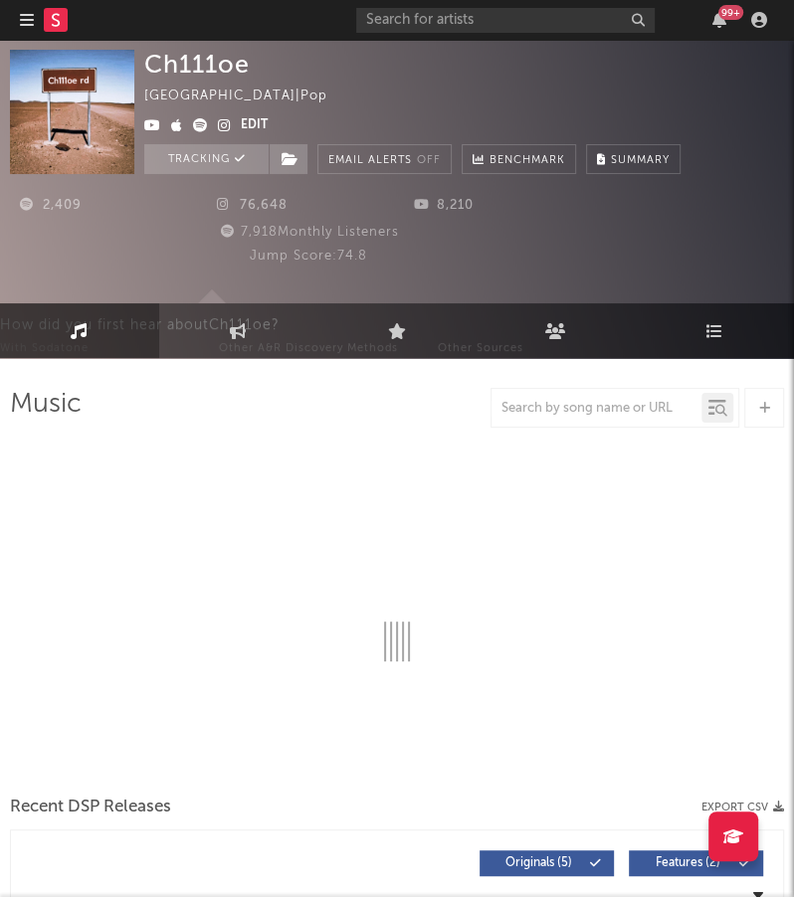
select select "6m"
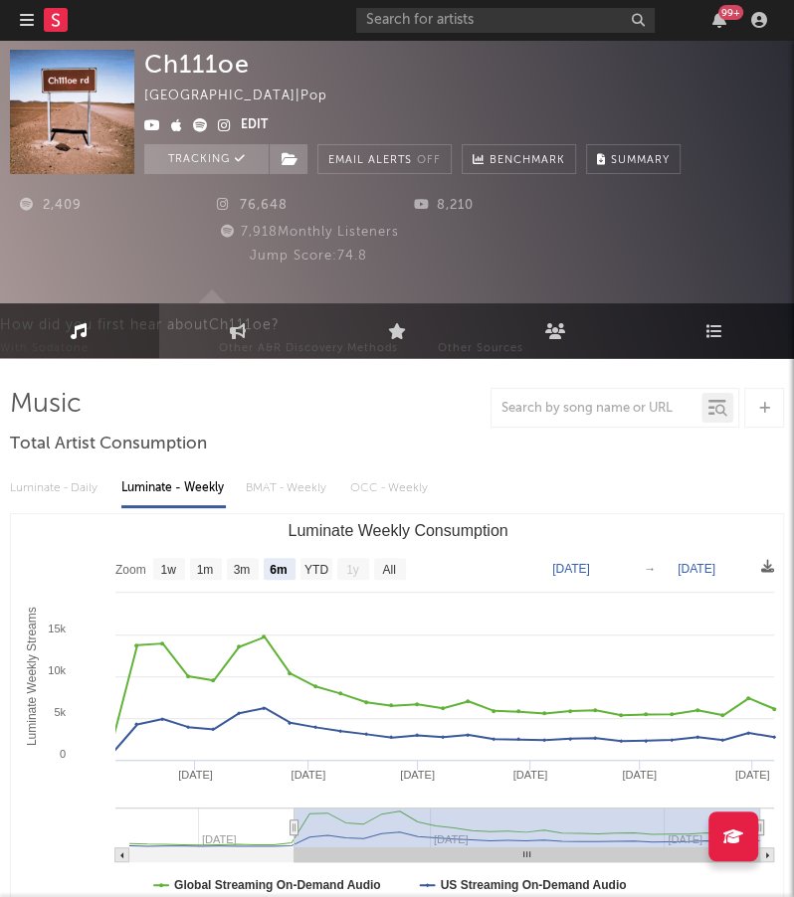
click at [29, 25] on icon "button" at bounding box center [27, 20] width 14 height 16
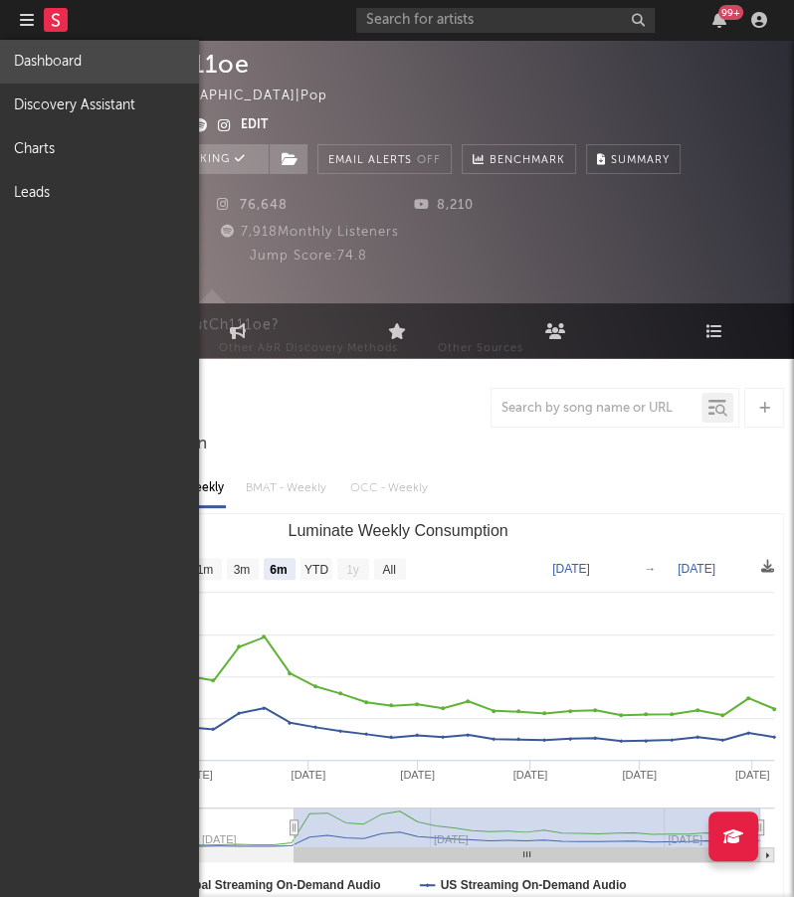
click at [82, 59] on link "Dashboard" at bounding box center [99, 62] width 199 height 44
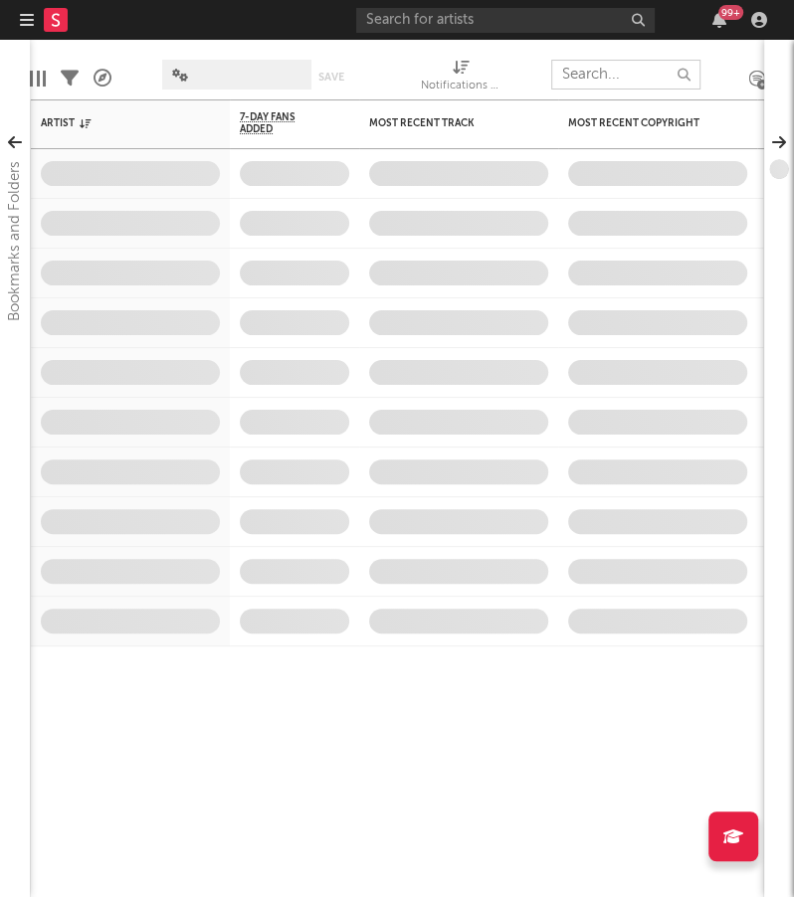
click at [597, 74] on input "text" at bounding box center [625, 75] width 149 height 30
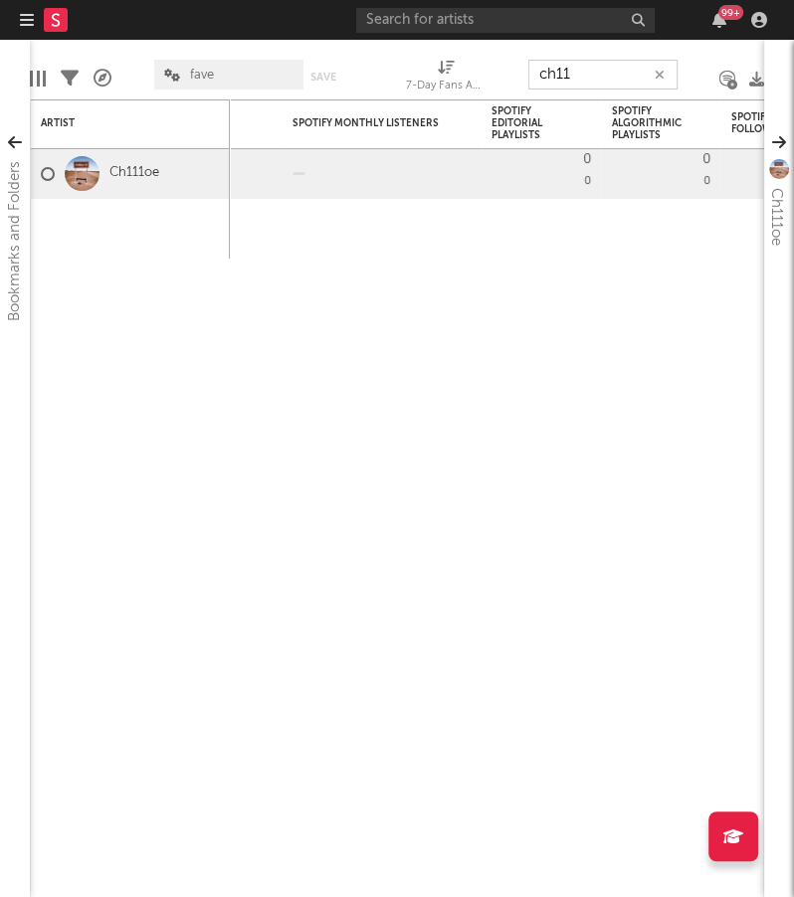
type input "ch11"
click at [570, 73] on input "ch11" at bounding box center [602, 75] width 149 height 30
click at [558, 35] on div "99 +" at bounding box center [565, 20] width 418 height 40
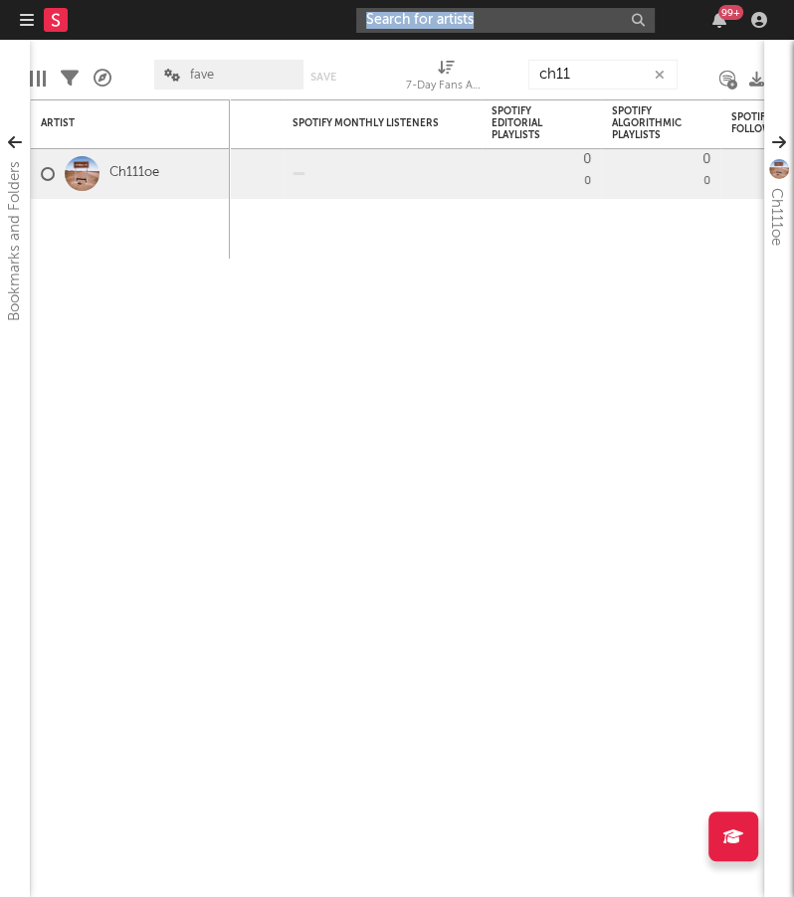
click at [557, 31] on input "text" at bounding box center [505, 20] width 298 height 25
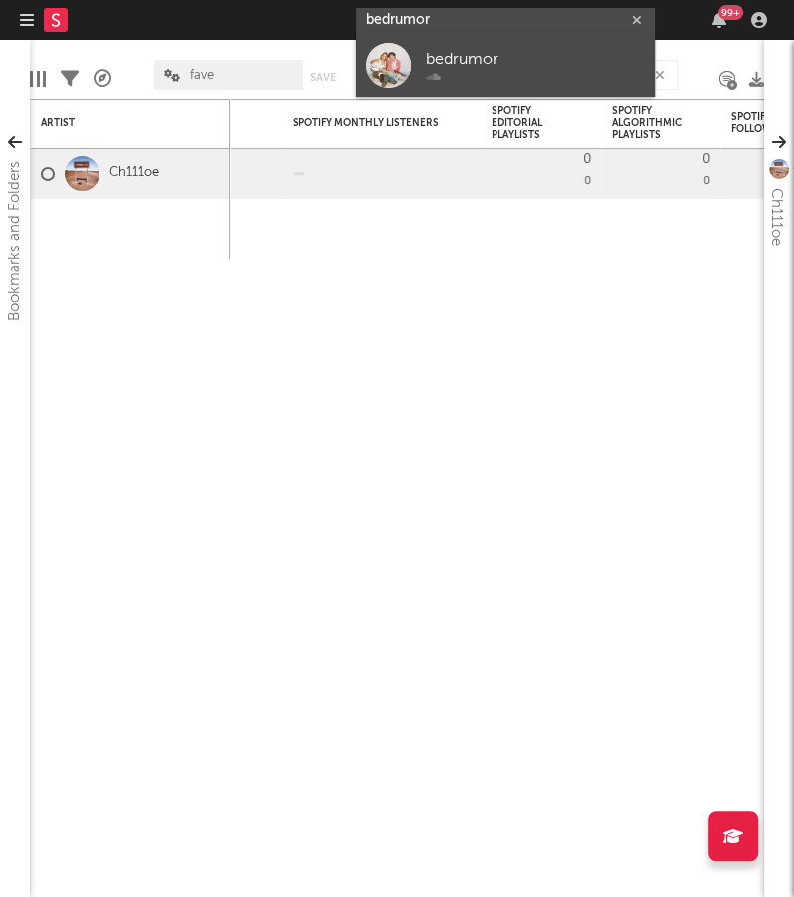
type input "bedrumor"
click at [547, 52] on div "bedrumor" at bounding box center [535, 60] width 219 height 24
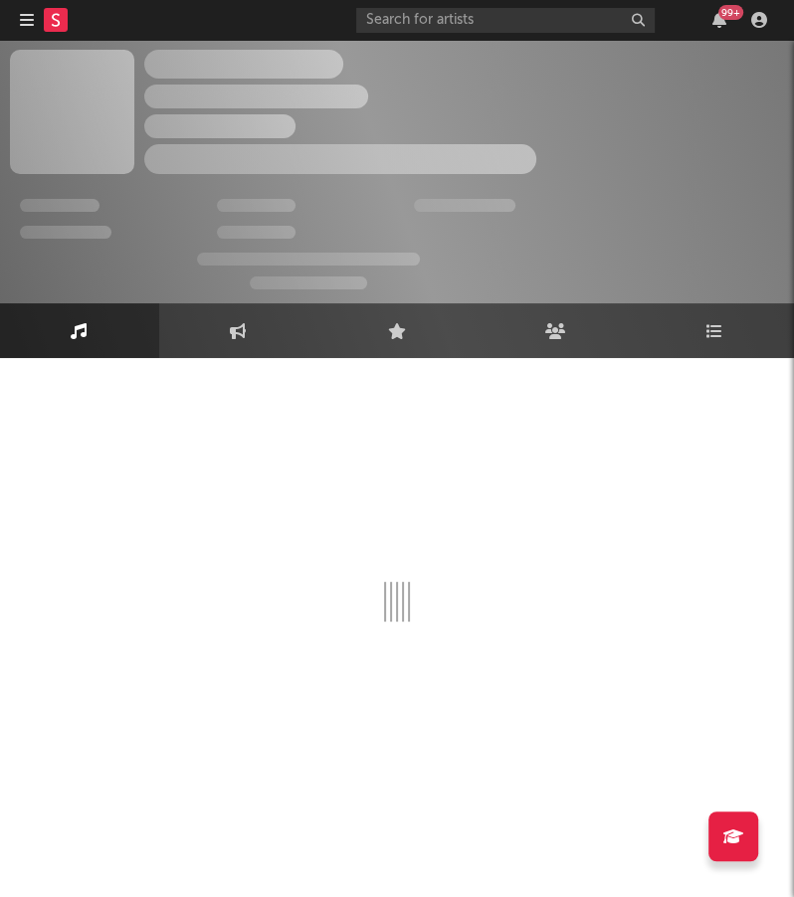
select select "1w"
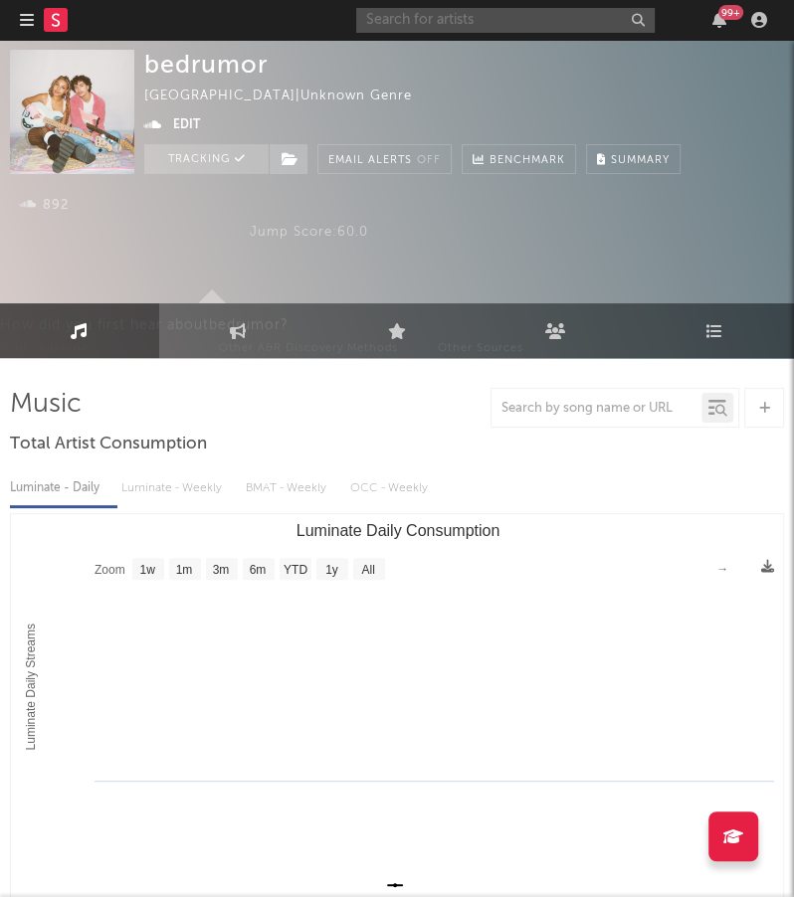
click at [505, 26] on input "text" at bounding box center [505, 20] width 298 height 25
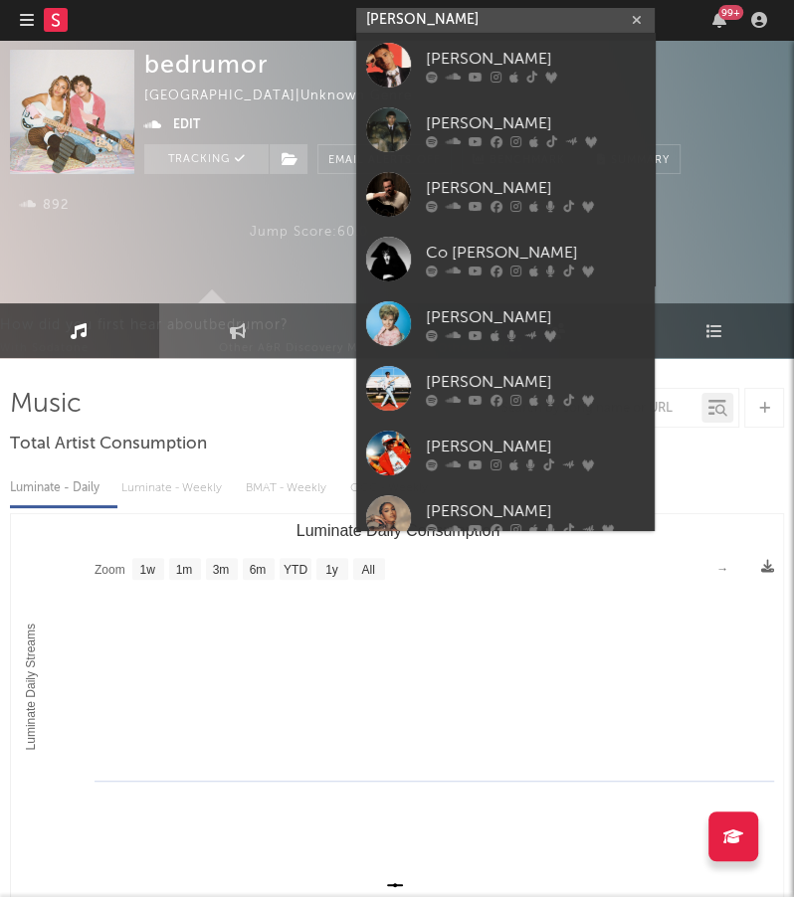
click at [456, 29] on input "[PERSON_NAME]" at bounding box center [505, 20] width 298 height 25
paste input "[URL][DOMAIN_NAME]"
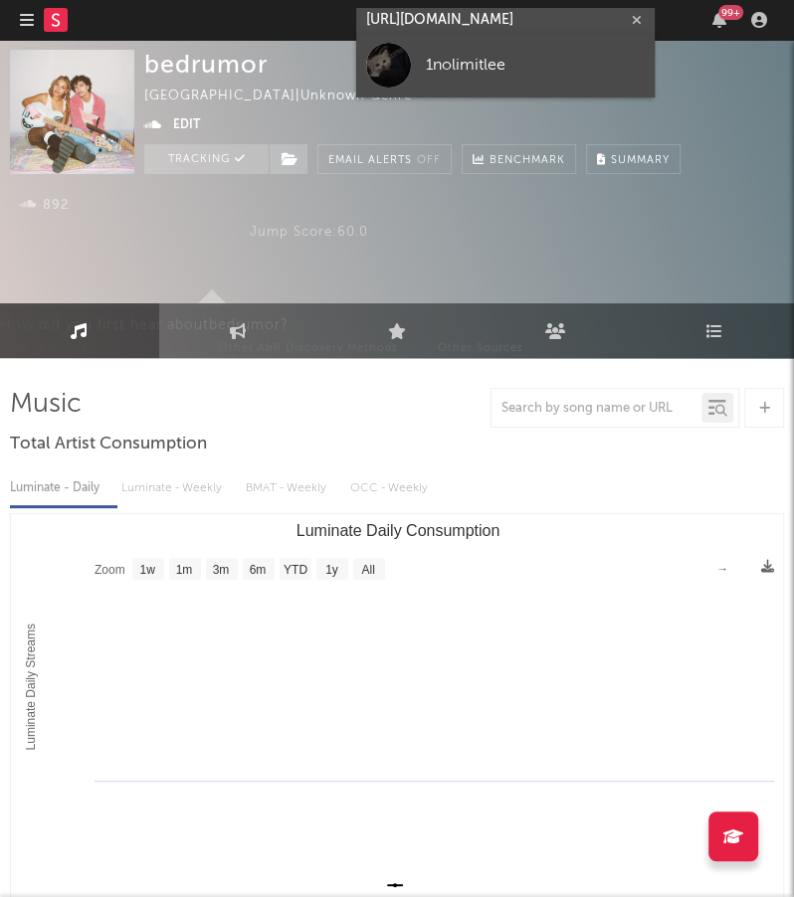
type input "[URL][DOMAIN_NAME]"
click at [514, 75] on div "1nolimitlee" at bounding box center [535, 66] width 219 height 24
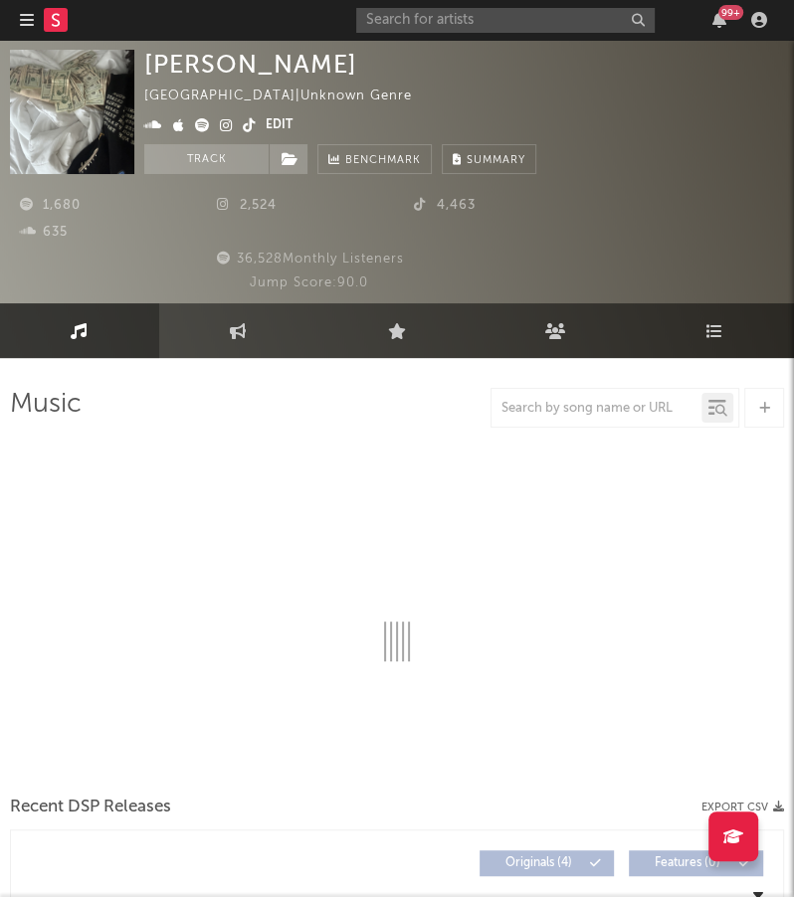
select select "1w"
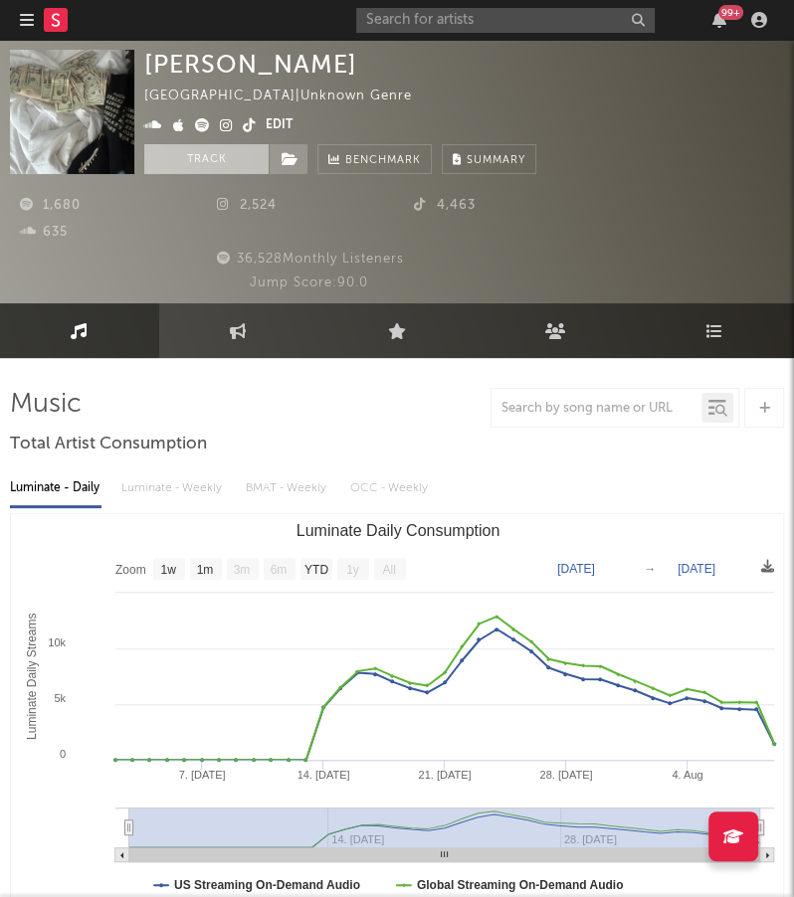
click at [215, 154] on button "Track" at bounding box center [206, 159] width 124 height 30
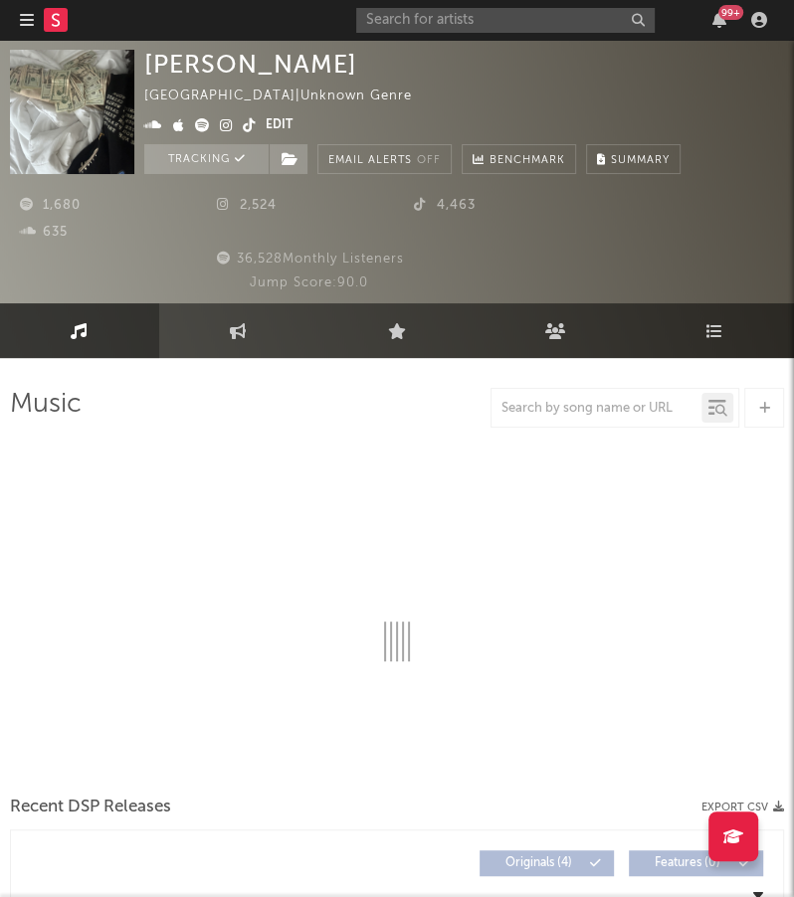
select select "1w"
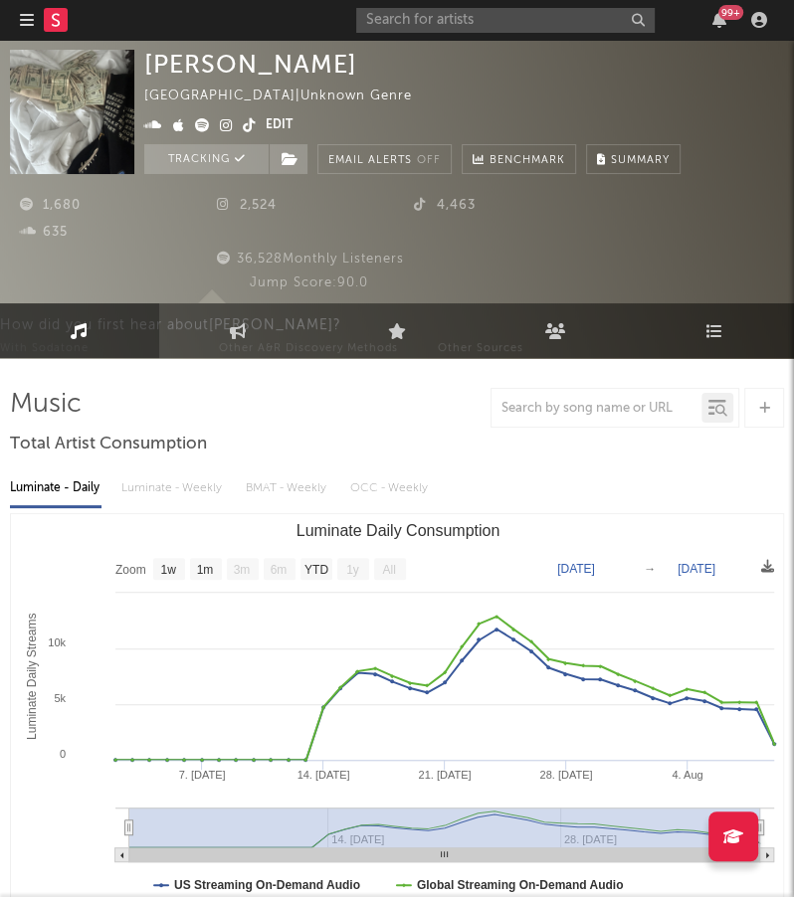
click at [29, 15] on icon "button" at bounding box center [27, 20] width 14 height 16
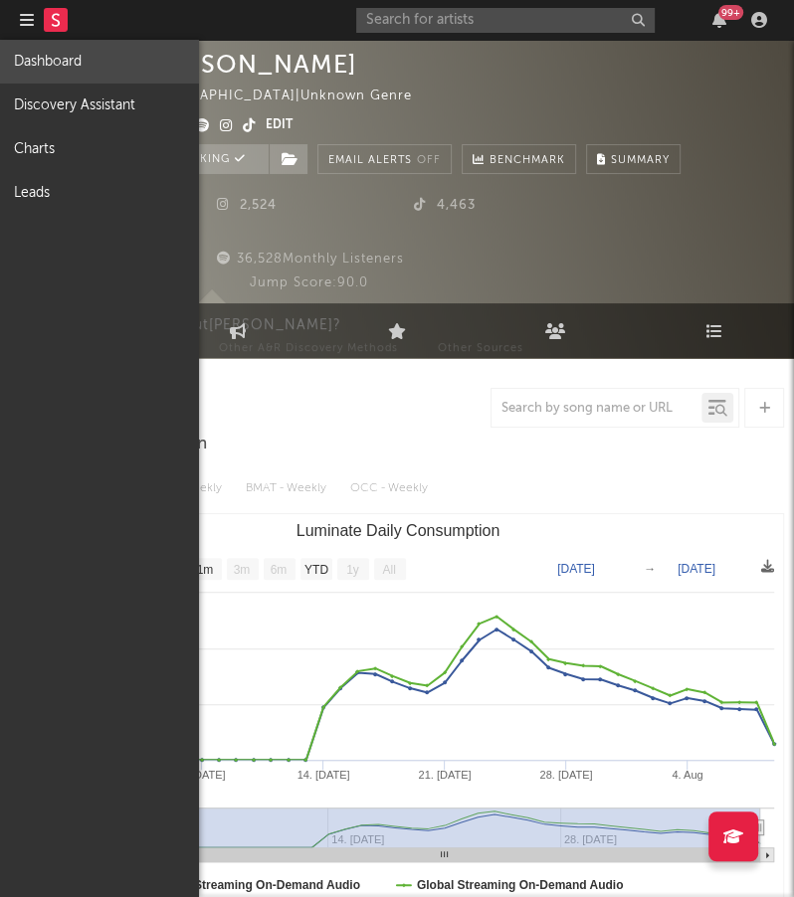
click at [82, 59] on link "Dashboard" at bounding box center [99, 62] width 199 height 44
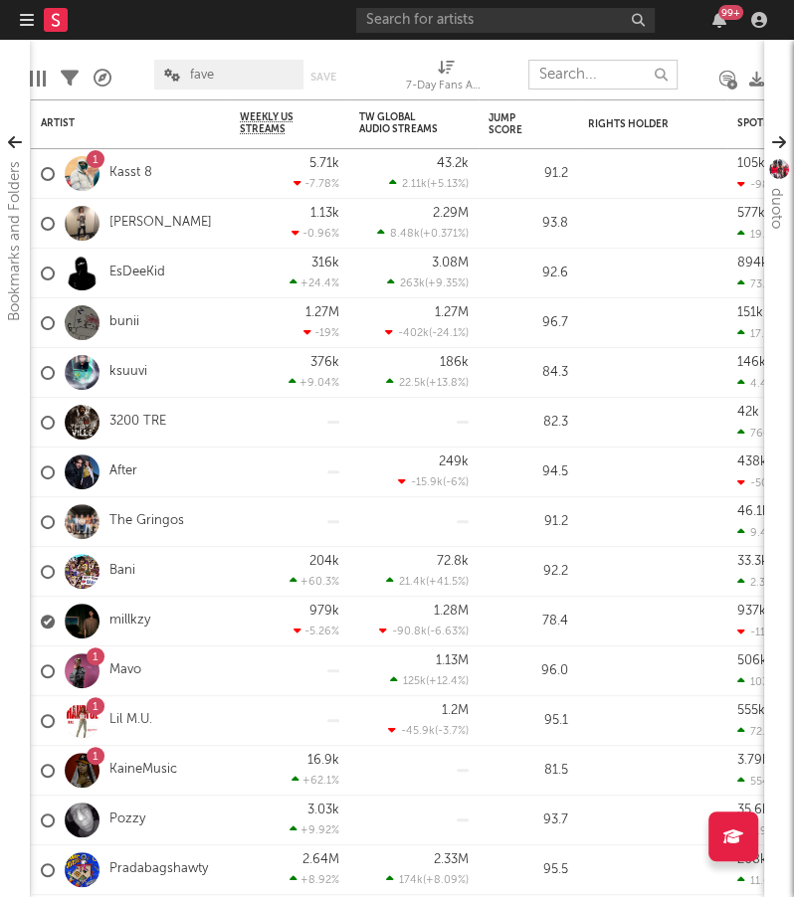
click at [570, 71] on input "text" at bounding box center [602, 75] width 149 height 30
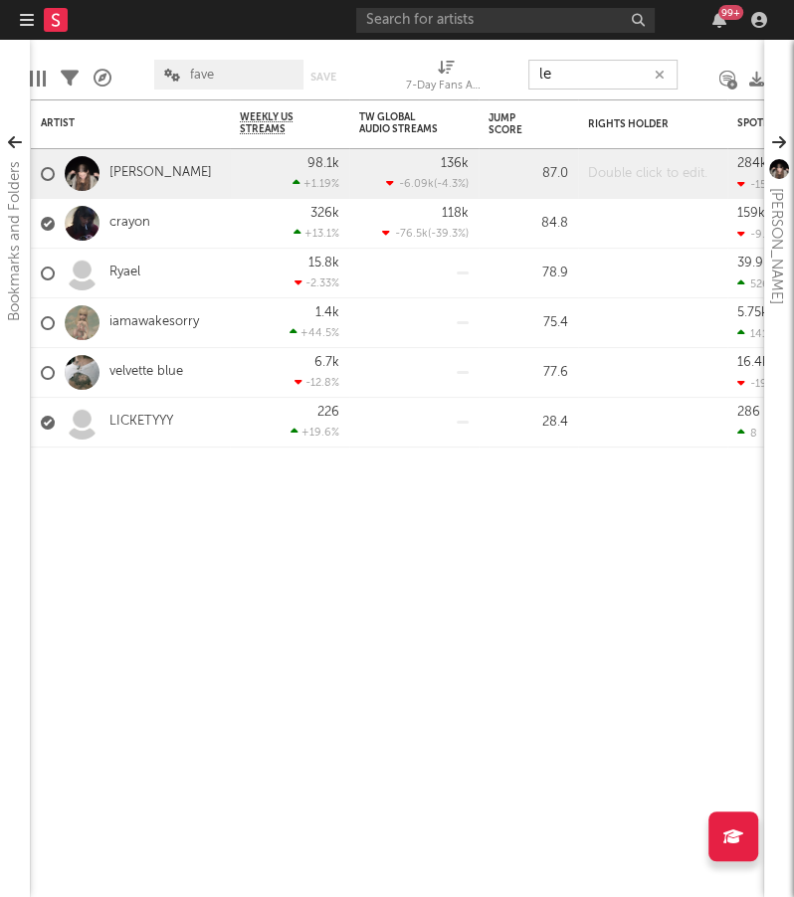
type input "l"
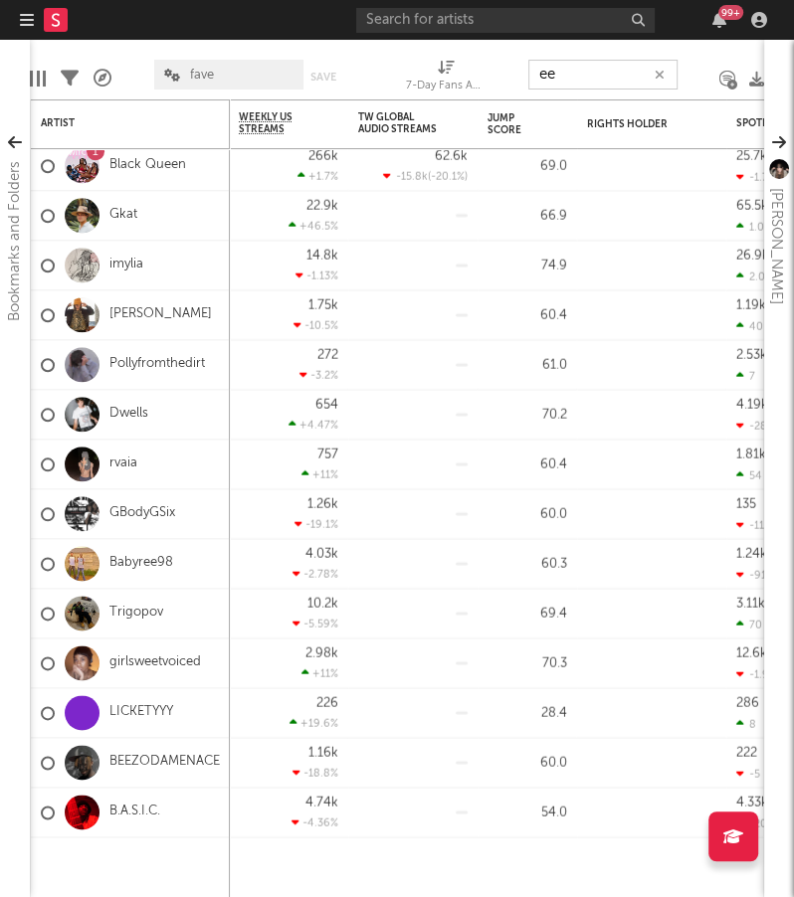
click at [575, 74] on input "ee" at bounding box center [602, 75] width 149 height 30
type input "="
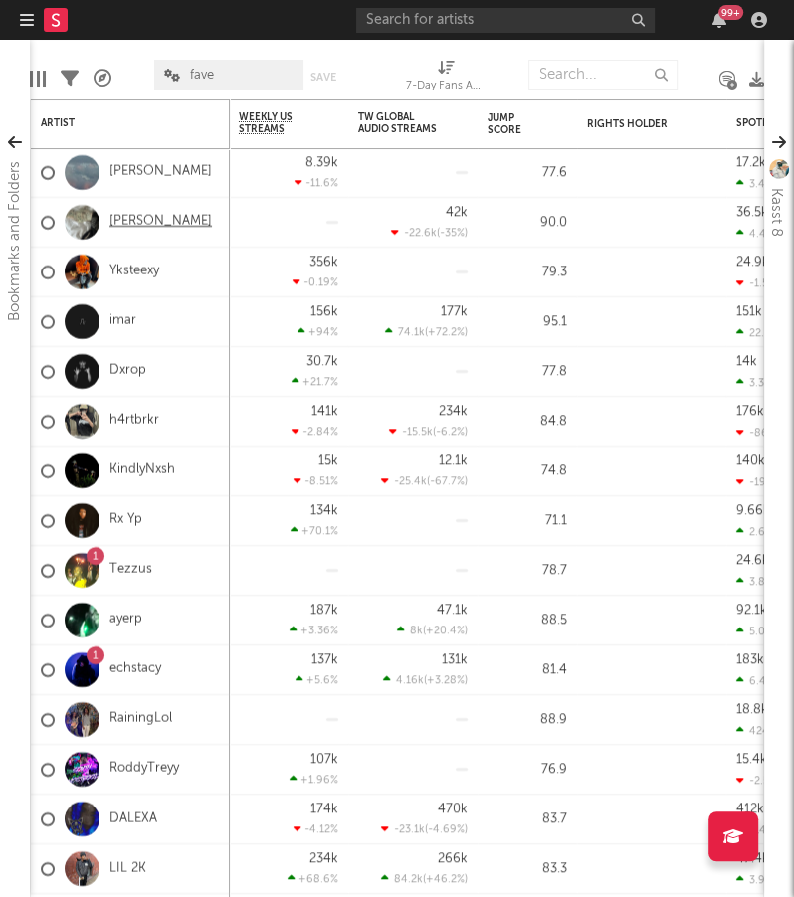
click at [123, 219] on link "[PERSON_NAME]" at bounding box center [160, 222] width 102 height 17
